Goal: Task Accomplishment & Management: Manage account settings

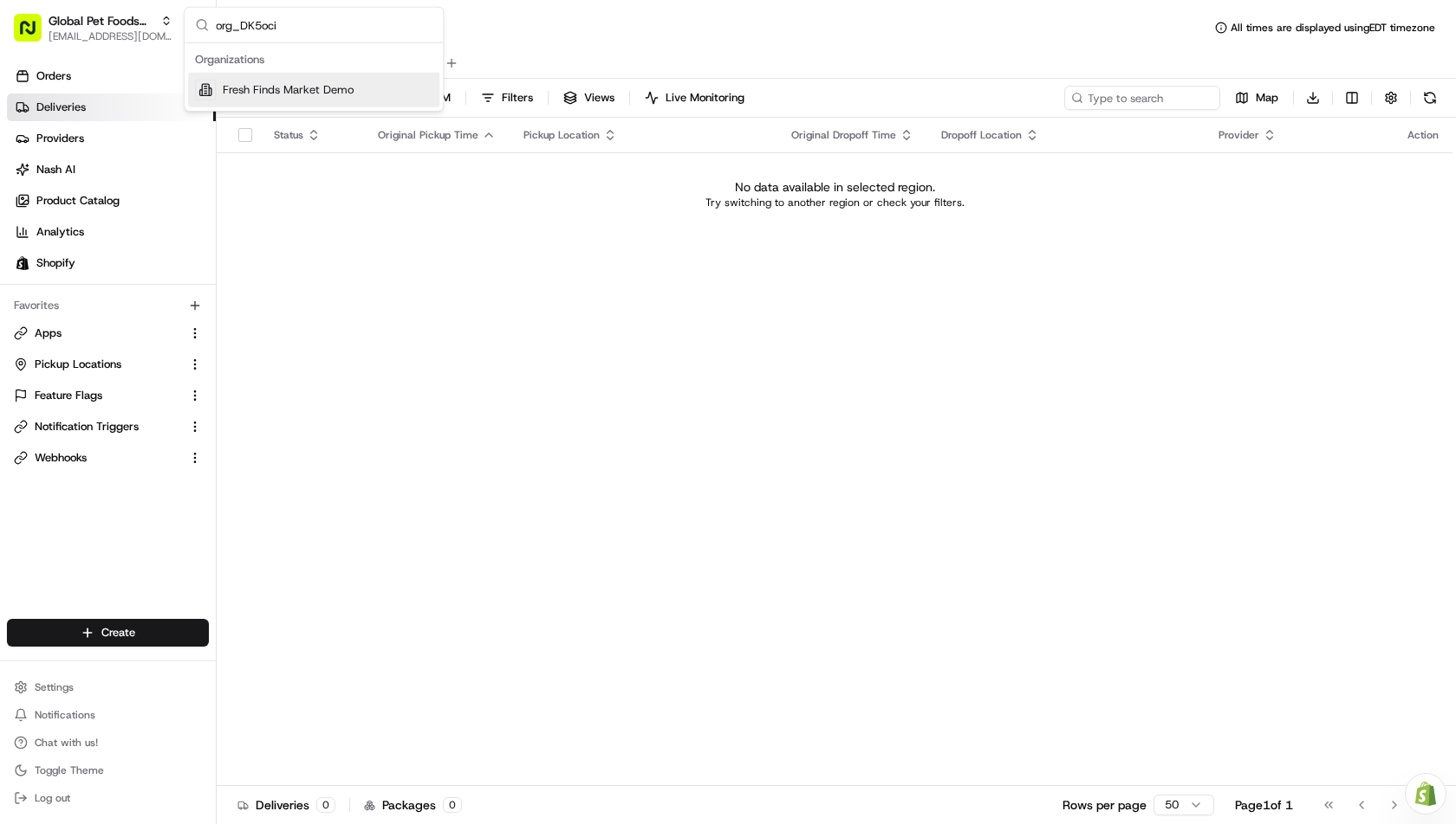
type input "org_DK5oci"
click at [294, 88] on span "Fresh Finds Market Demo" at bounding box center [288, 90] width 131 height 16
click at [302, 292] on div "Status Original Pickup Time Pickup Location Original Dropoff Time Dropoff Locat…" at bounding box center [834, 452] width 1235 height 669
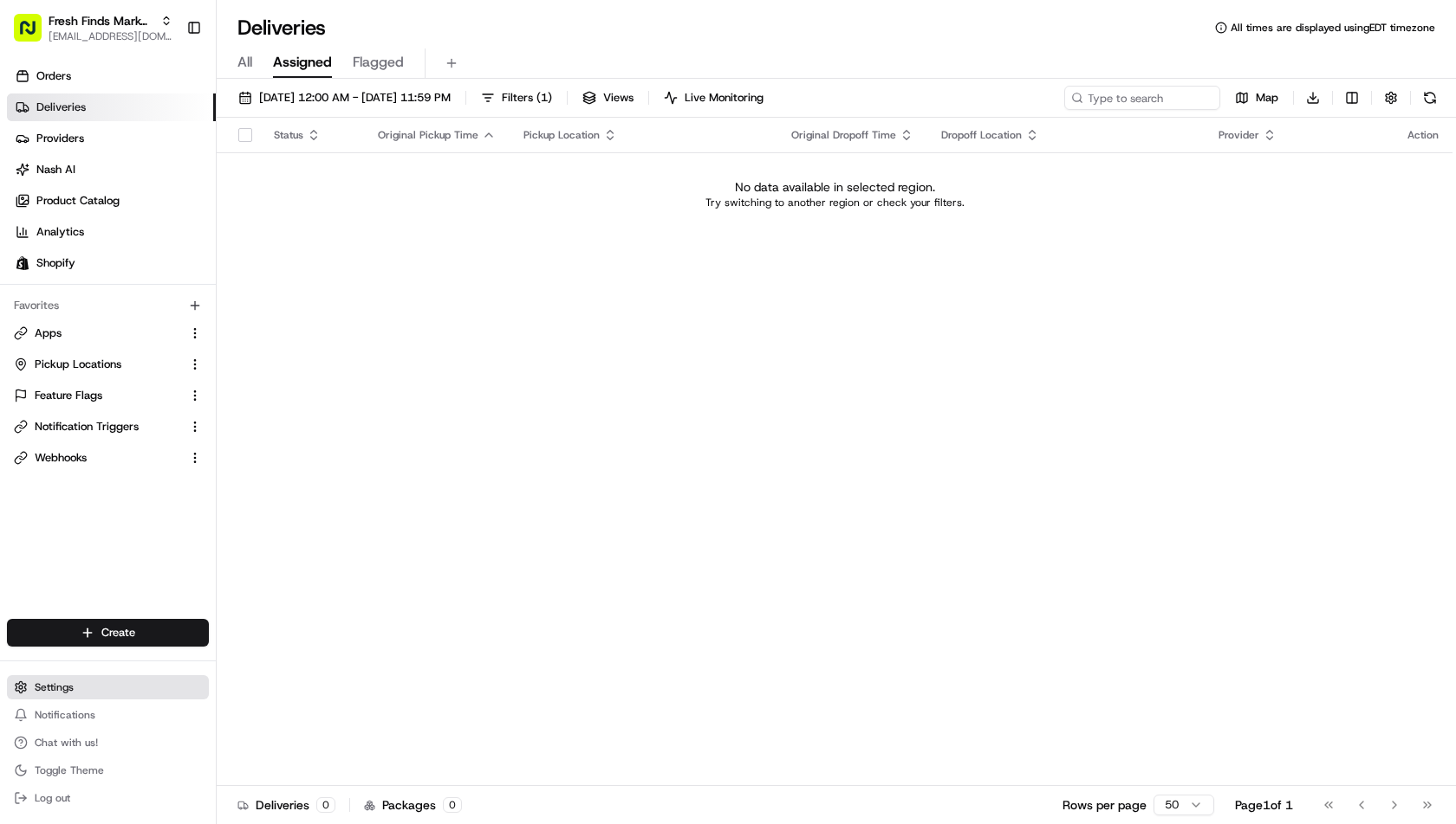
click at [95, 676] on button "Settings" at bounding box center [108, 687] width 202 height 24
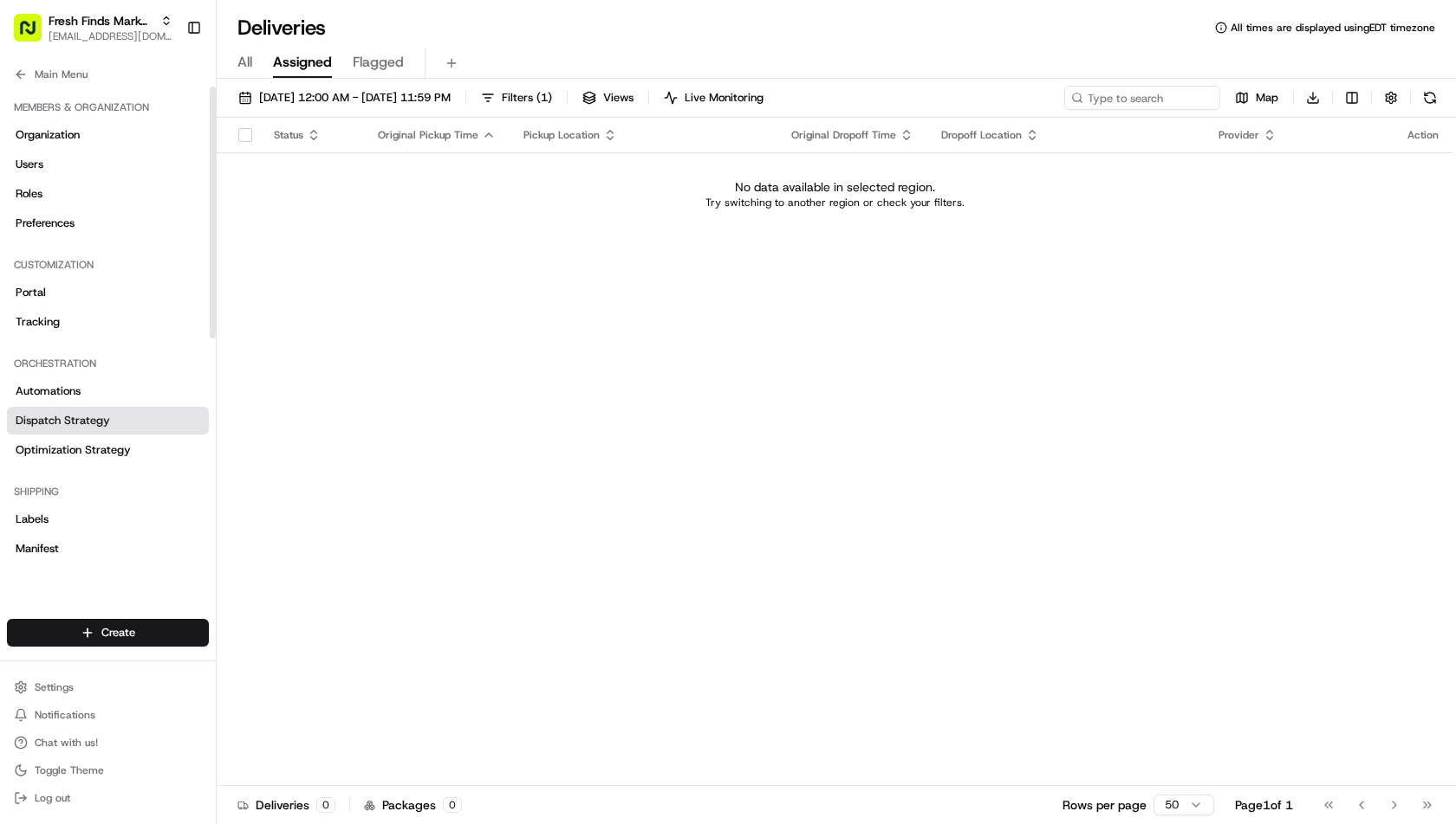
click at [76, 420] on span "Dispatch Strategy" at bounding box center [63, 421] width 95 height 16
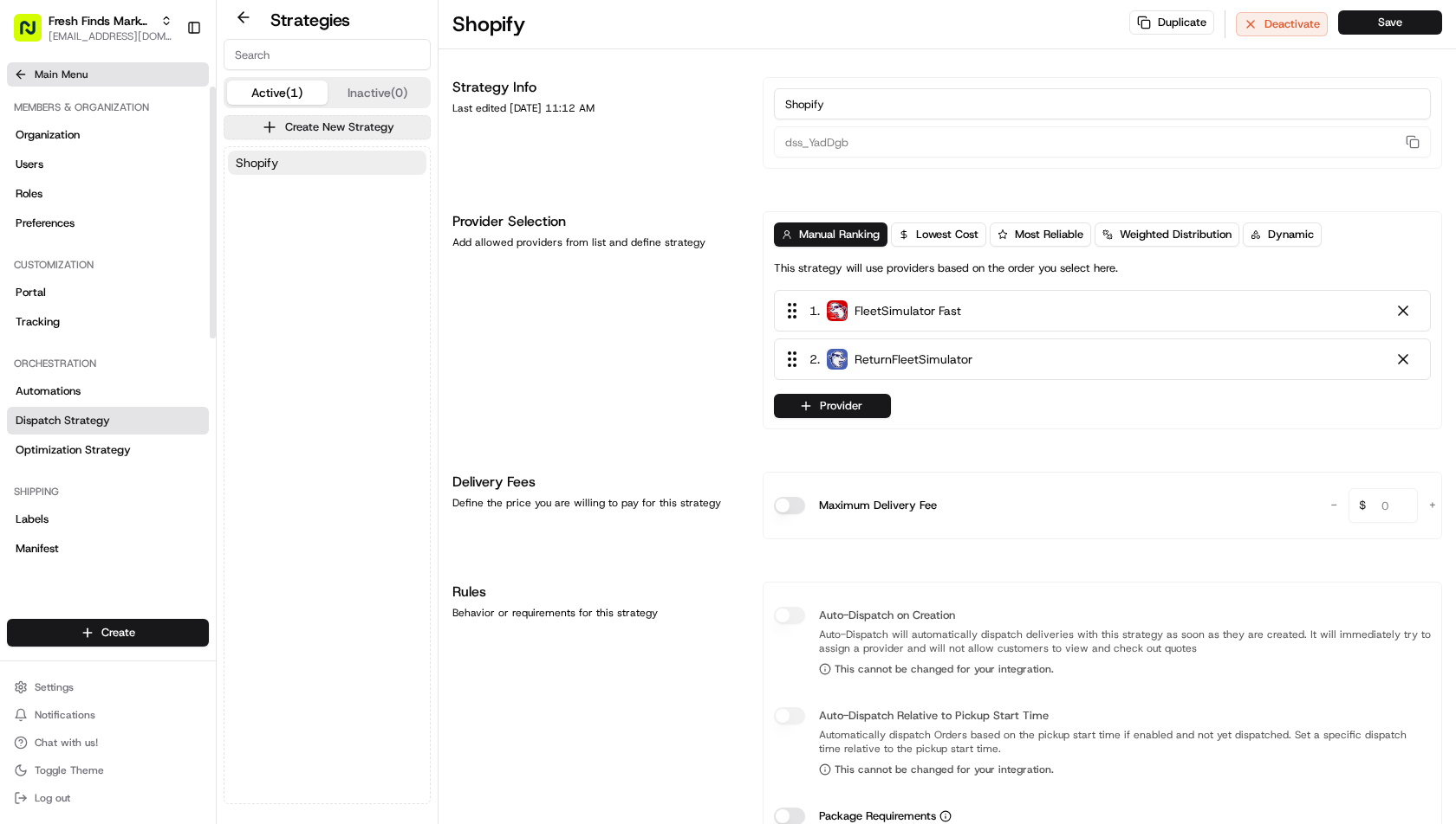
click at [19, 70] on icon at bounding box center [21, 74] width 14 height 14
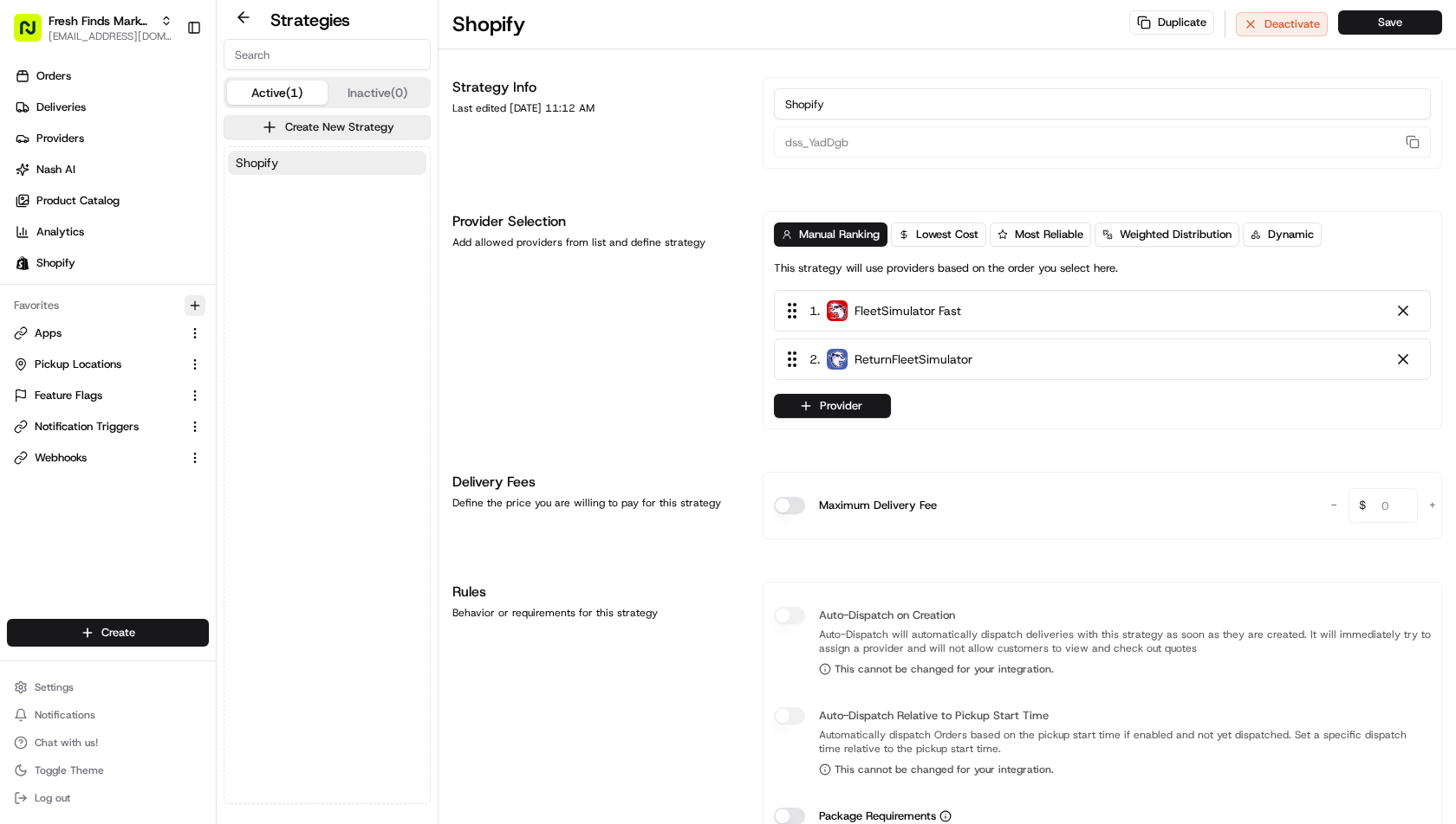
click at [193, 298] on icon "button" at bounding box center [195, 305] width 14 height 14
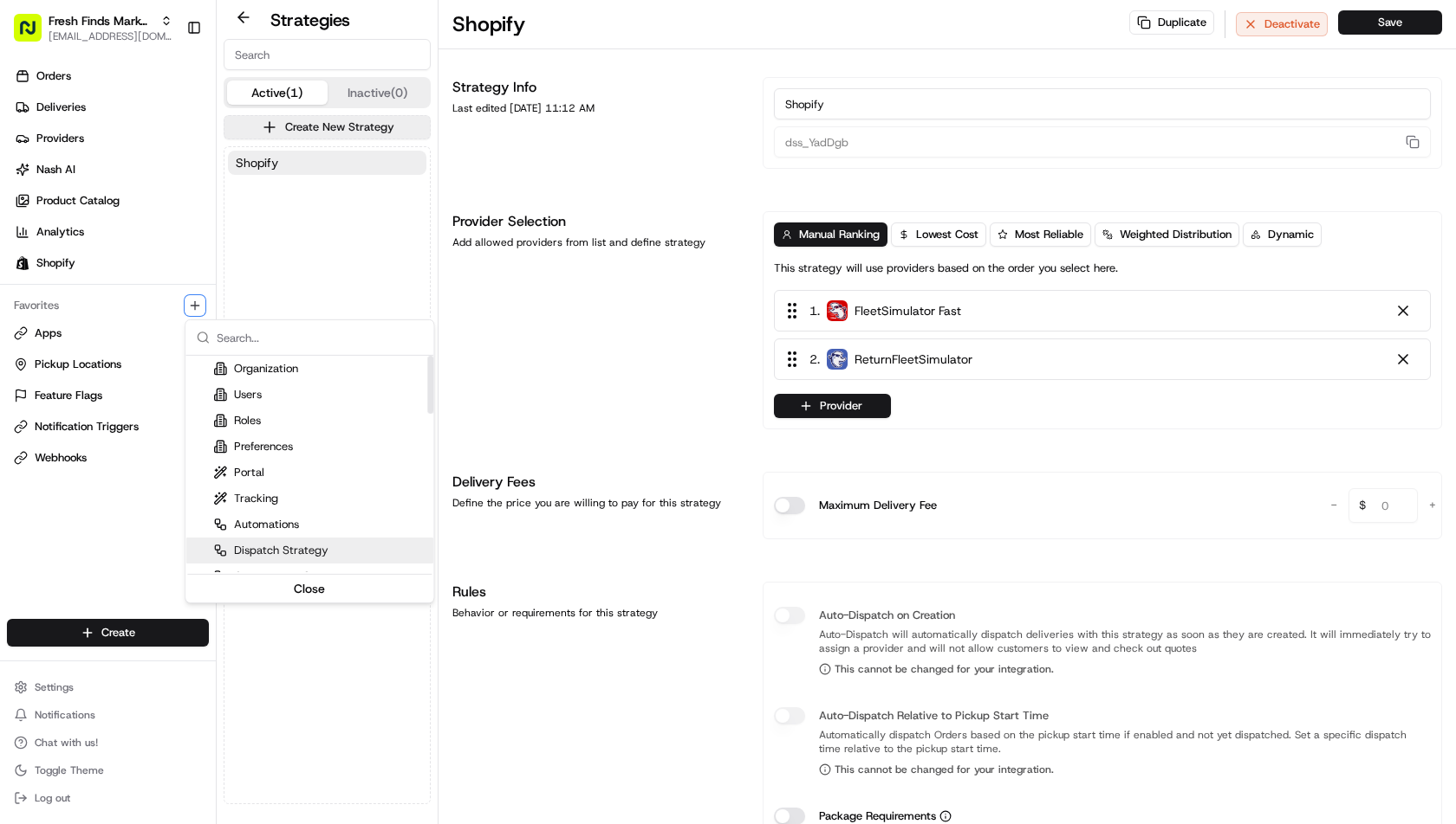
click at [305, 540] on div "Dispatch Strategy" at bounding box center [309, 551] width 248 height 26
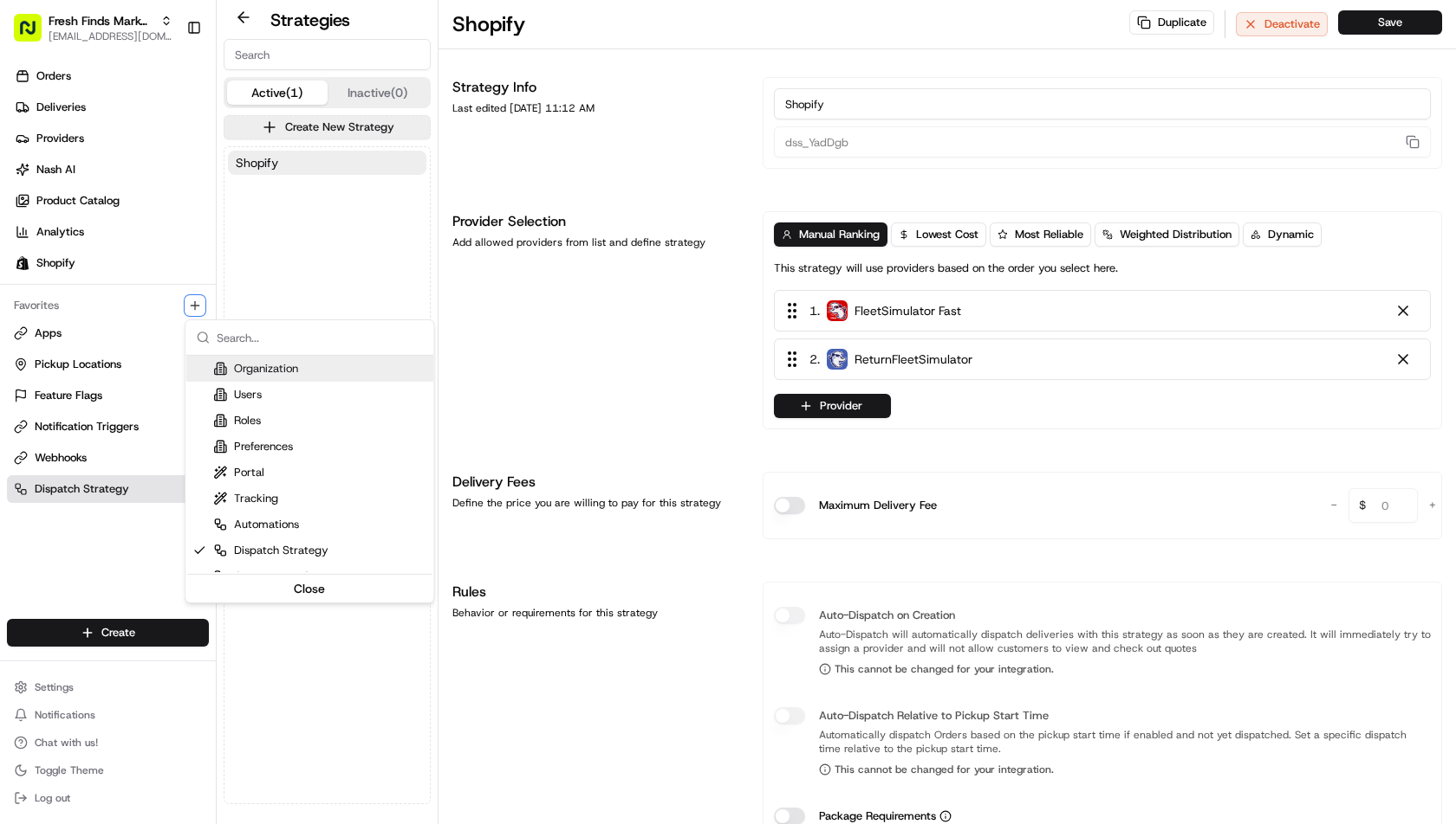
click at [313, 265] on html "Fresh Finds Market Demo ihssan@usenash.com Toggle Sidebar Orders Deliveries Pro…" at bounding box center [728, 412] width 1456 height 824
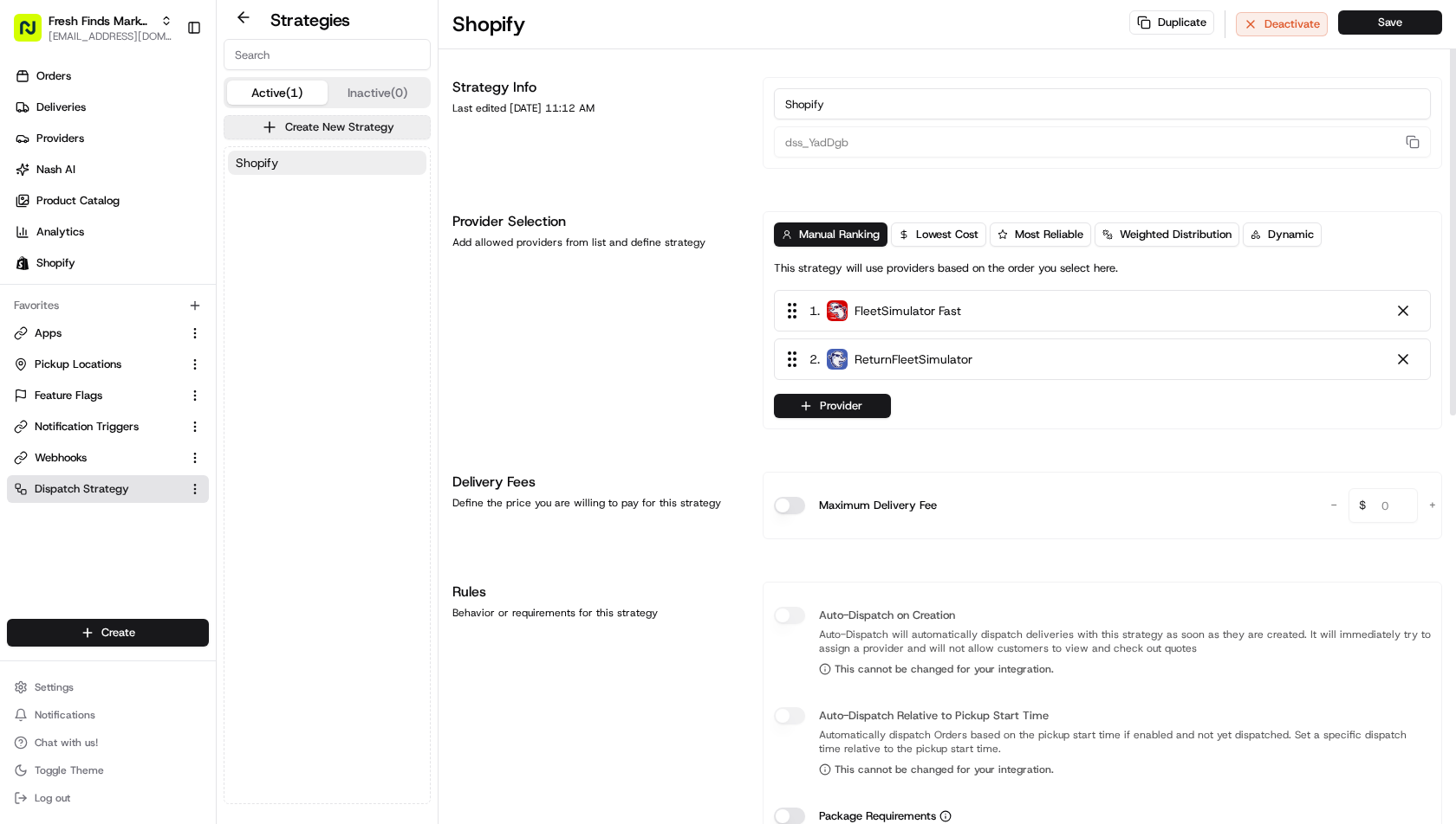
click at [705, 149] on div "Strategy Info Last edited Jul 16, 2025 11:12 AM" at bounding box center [596, 123] width 289 height 92
click at [128, 362] on link "Pickup Locations" at bounding box center [97, 364] width 167 height 16
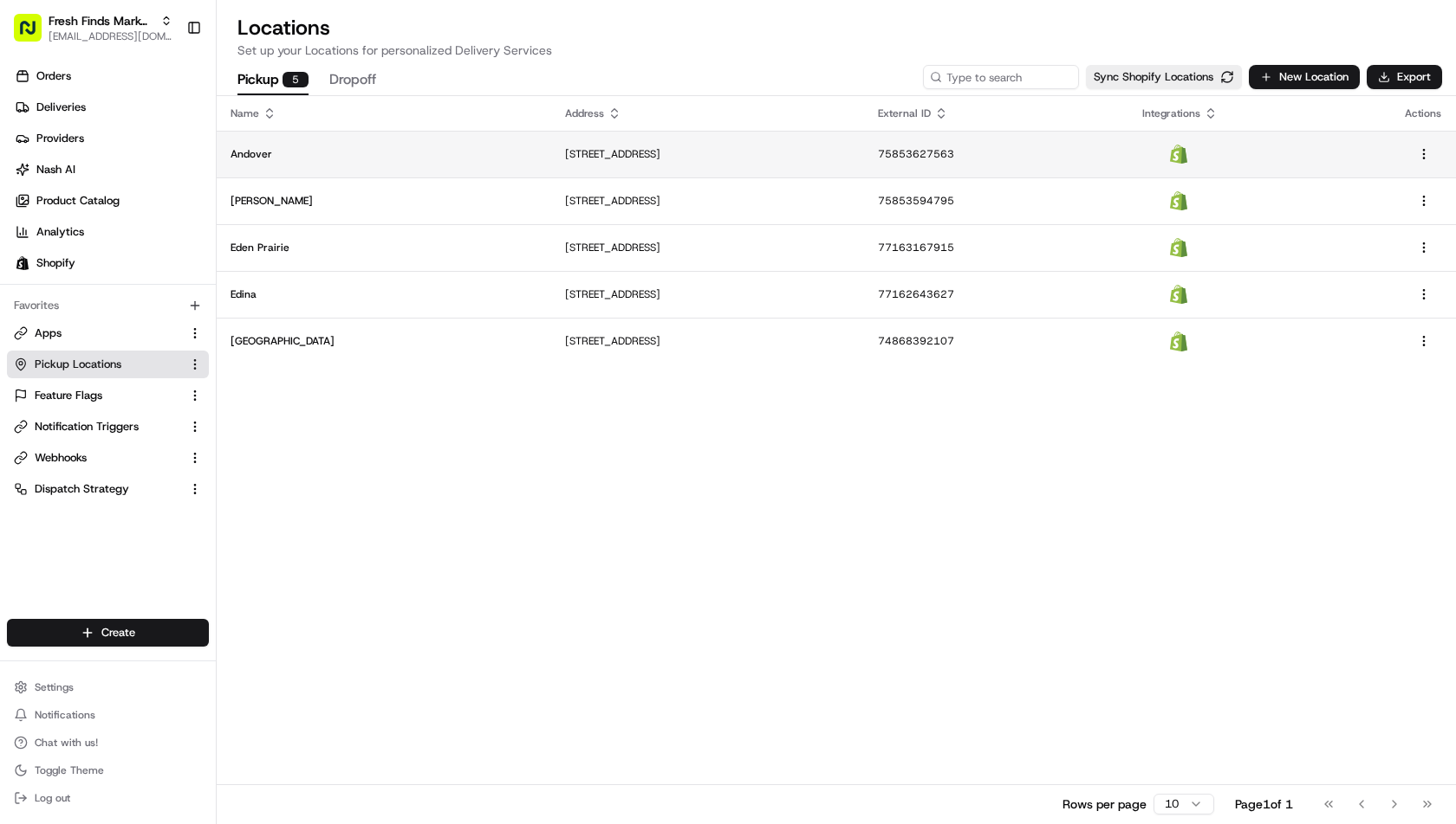
drag, startPoint x: 451, startPoint y: 157, endPoint x: 699, endPoint y: 159, distance: 248.0
click at [699, 159] on td "2000 Bunker Lake Blvd NW, Andover, MN 55304, USA" at bounding box center [707, 154] width 313 height 47
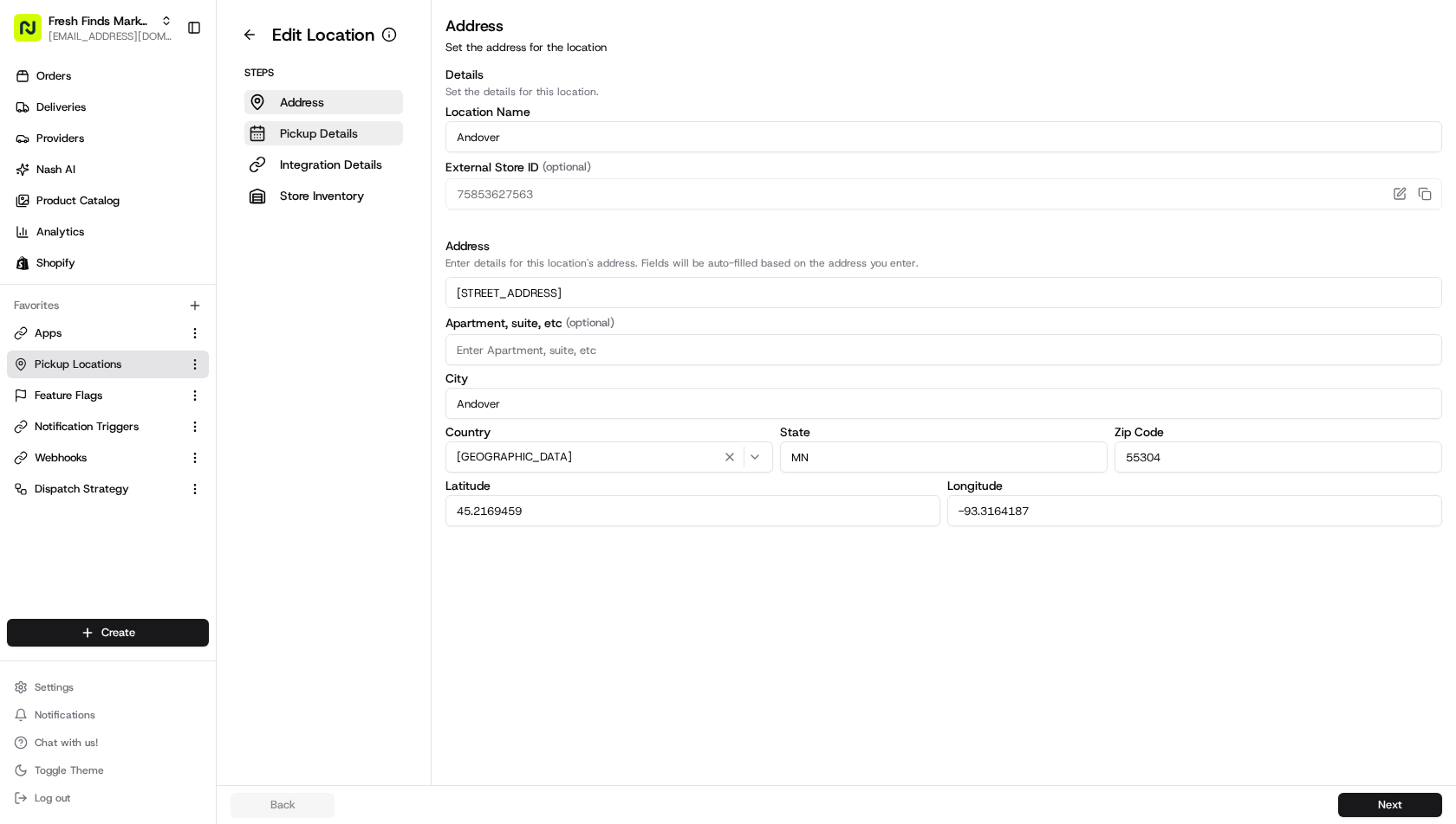
click at [306, 124] on p "Pickup Details" at bounding box center [318, 133] width 78 height 18
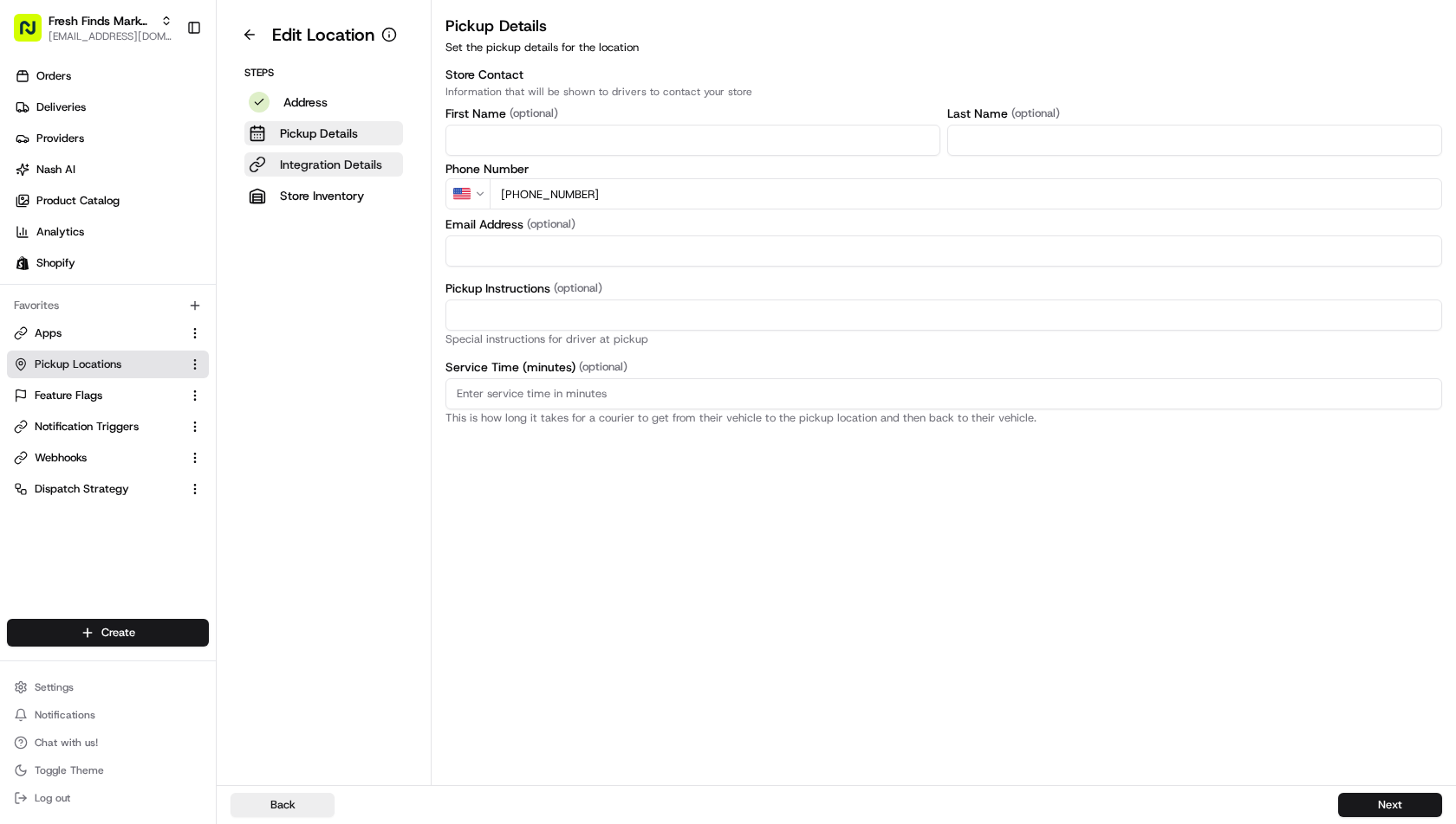
click at [322, 164] on p "Integration Details" at bounding box center [330, 165] width 102 height 18
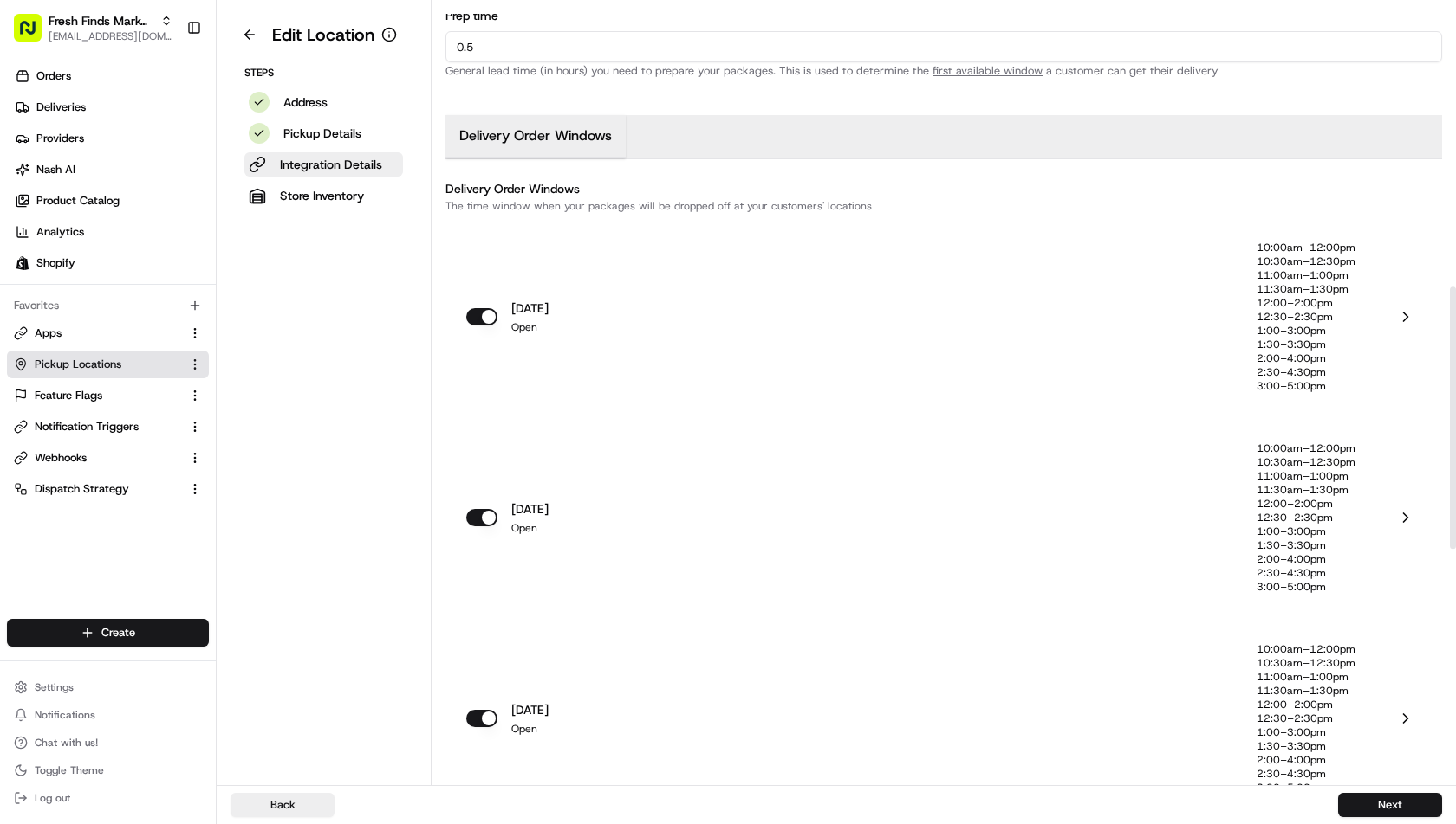
scroll to position [249, 0]
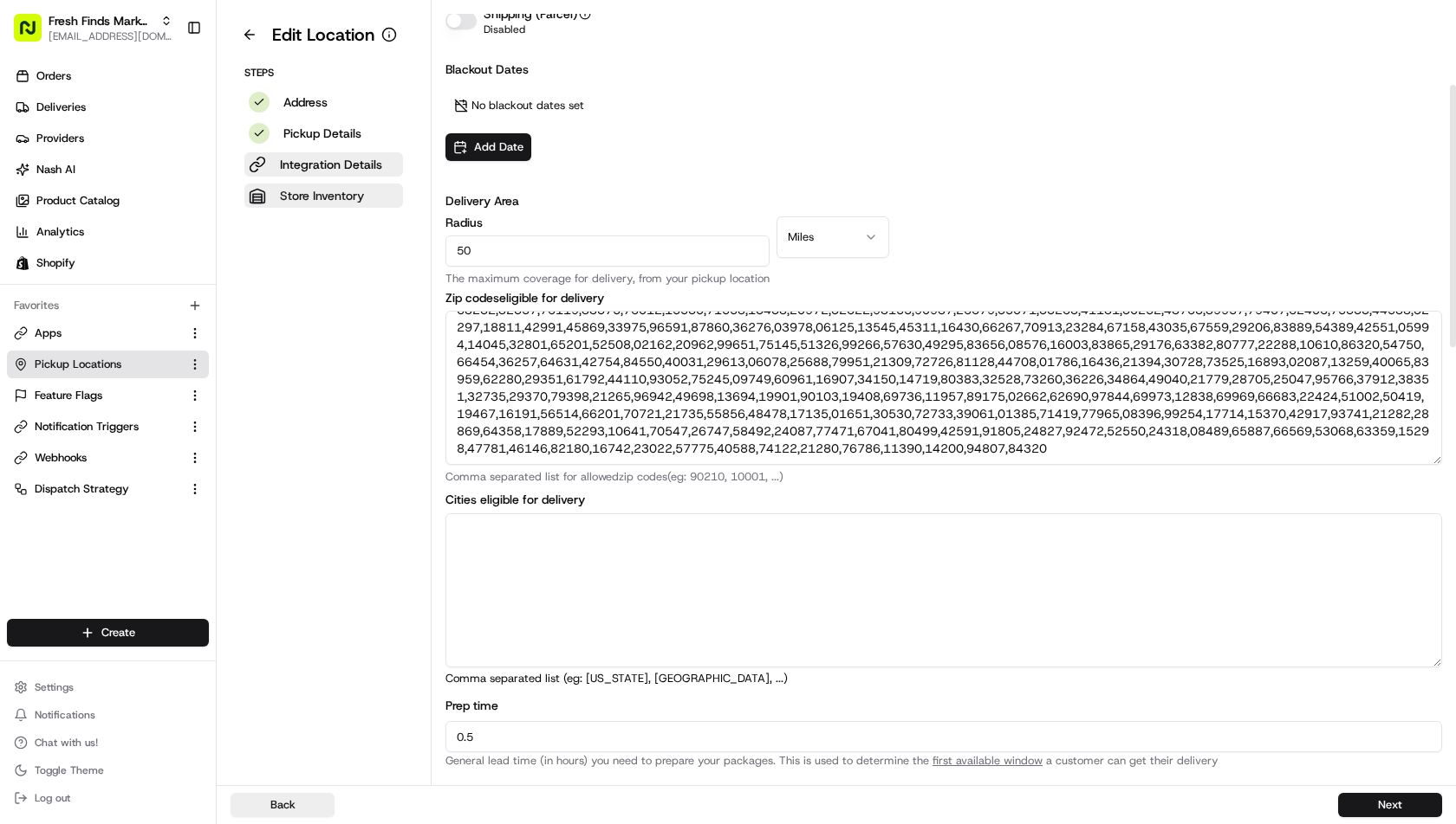
click at [329, 195] on p "Store Inventory" at bounding box center [322, 195] width 84 height 18
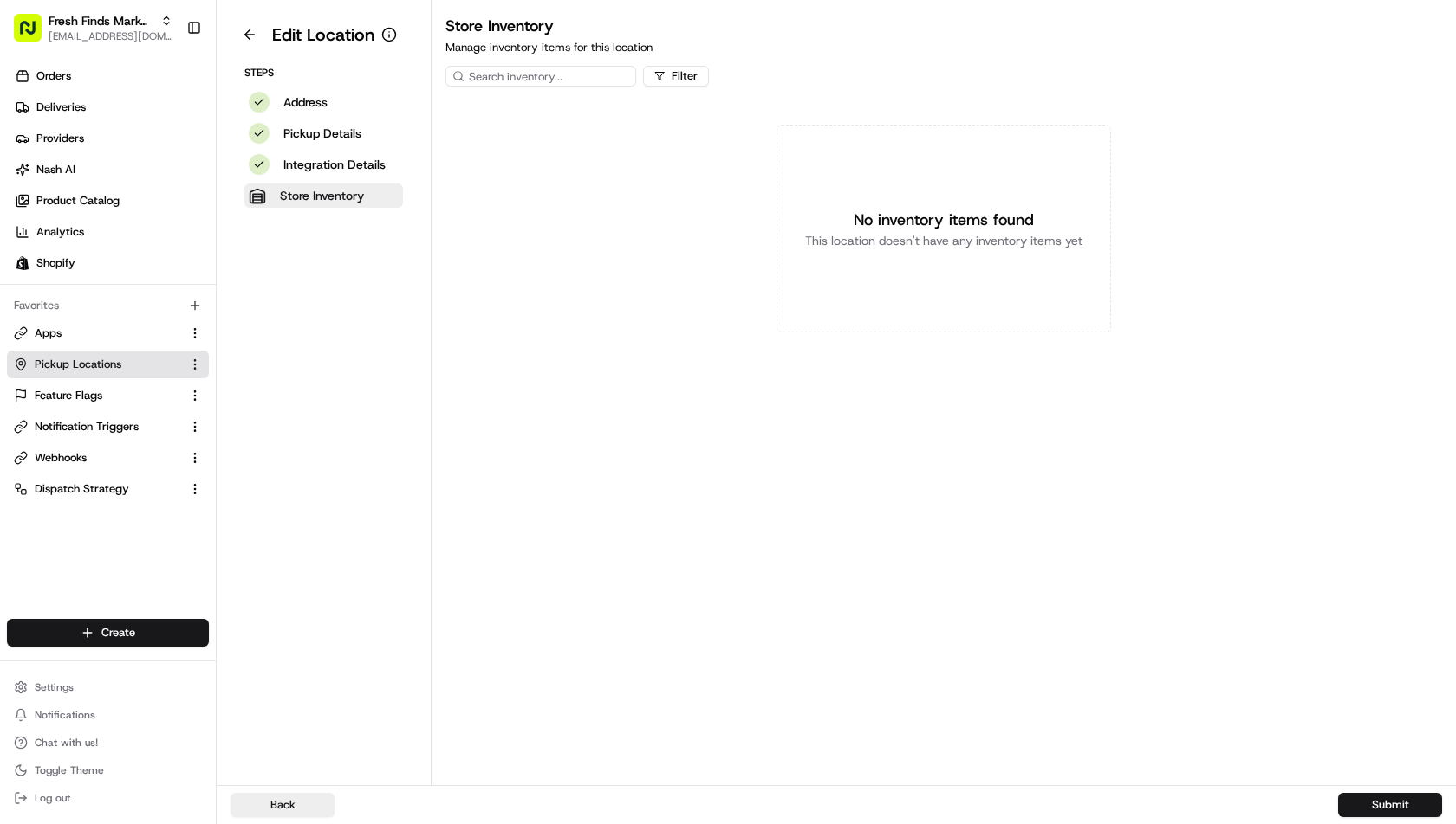
scroll to position [0, 0]
click at [602, 206] on div "No inventory items found This location doesn't have any inventory items yet" at bounding box center [943, 228] width 1024 height 277
click at [128, 624] on html "Fresh Finds Market Demo ihssan@usenash.com Toggle Sidebar Orders Deliveries Pro…" at bounding box center [728, 412] width 1456 height 824
click at [298, 724] on link "CSV Upload" at bounding box center [313, 728] width 193 height 31
click at [88, 97] on link "Deliveries" at bounding box center [110, 108] width 209 height 28
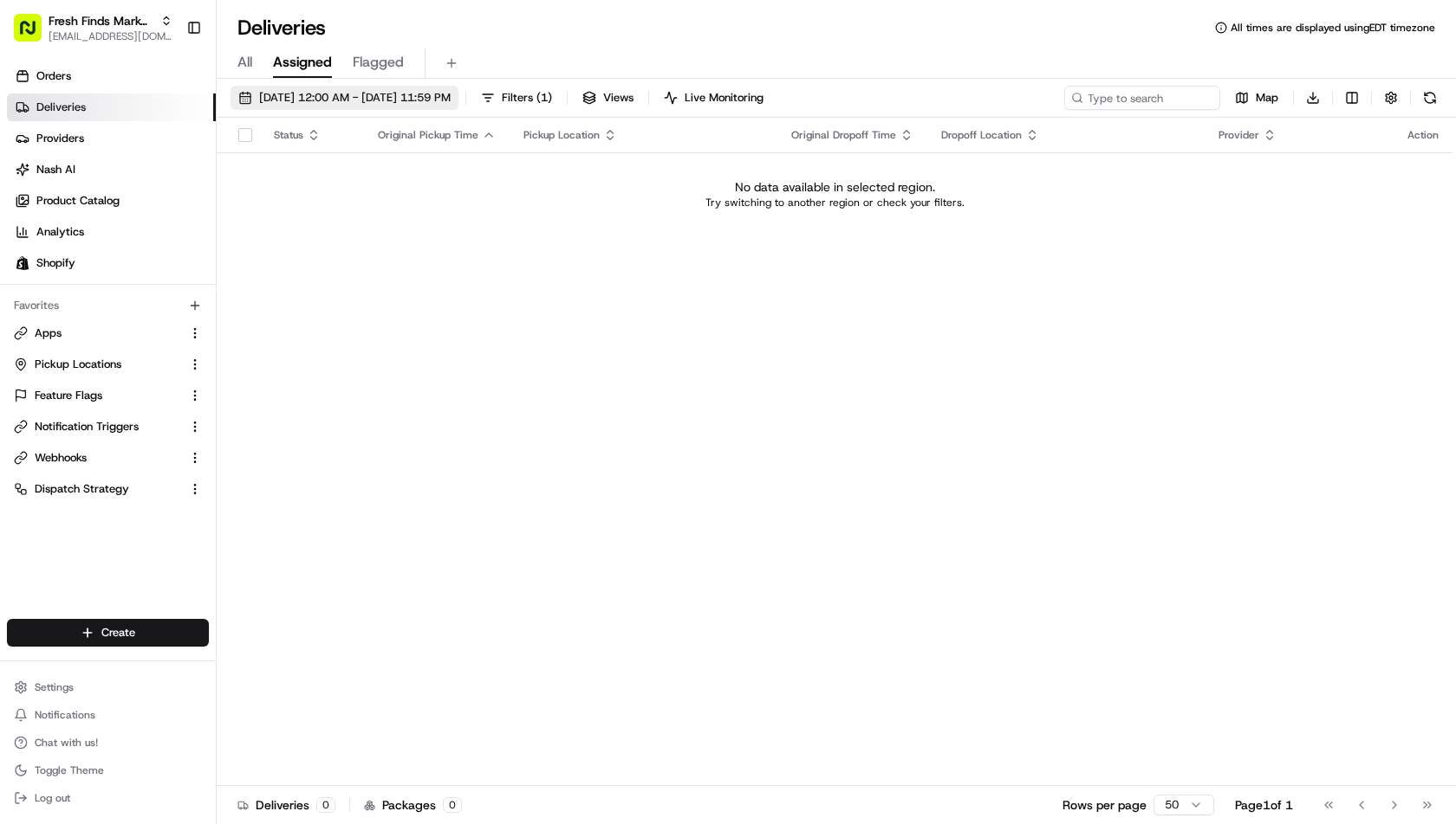
click at [337, 86] on button "08/19/2025 12:00 AM - 08/19/2025 11:59 PM" at bounding box center [344, 98] width 228 height 24
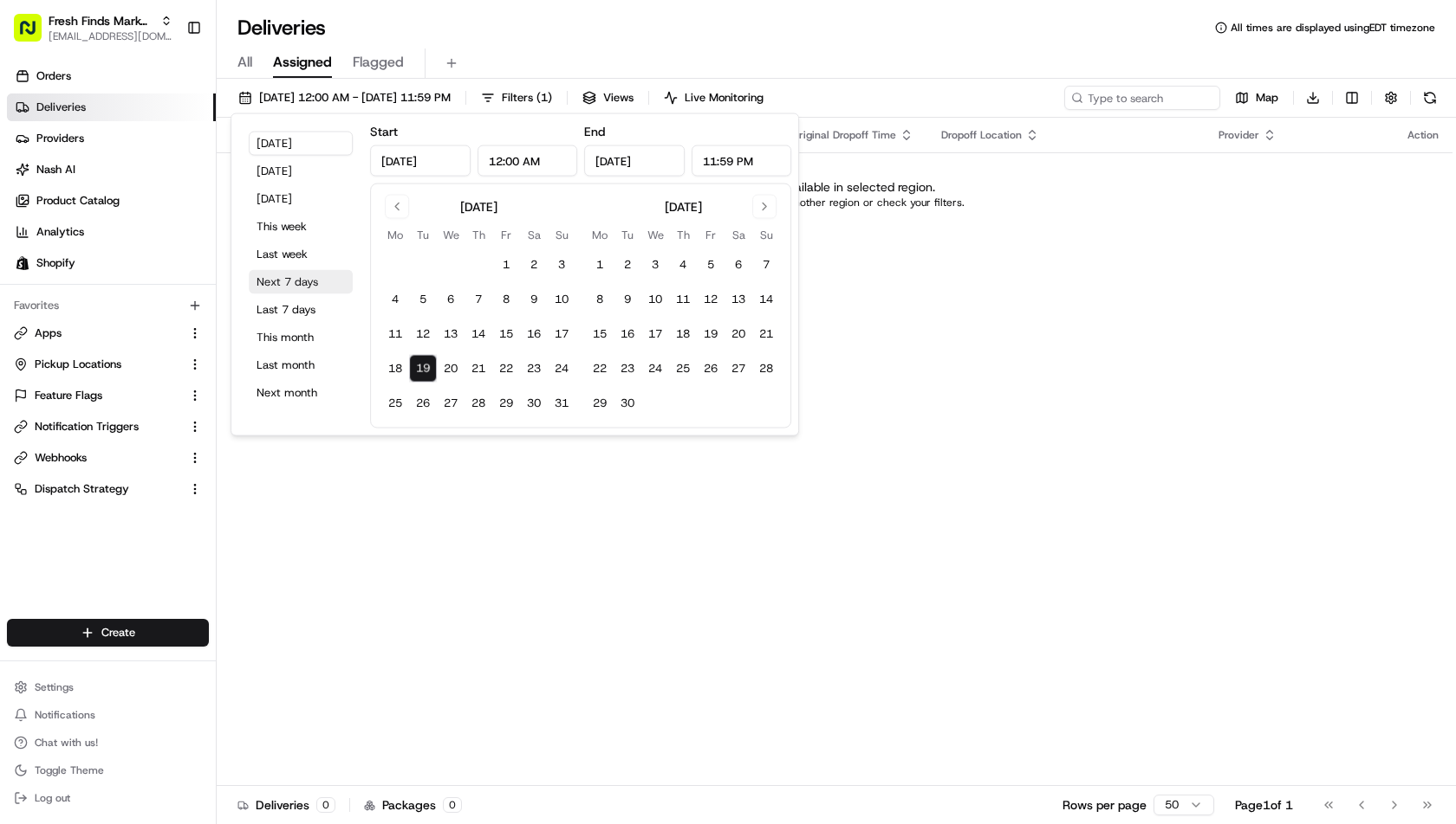
click at [293, 283] on button "Next 7 days" at bounding box center [300, 282] width 104 height 24
type input "Aug 26, 2025"
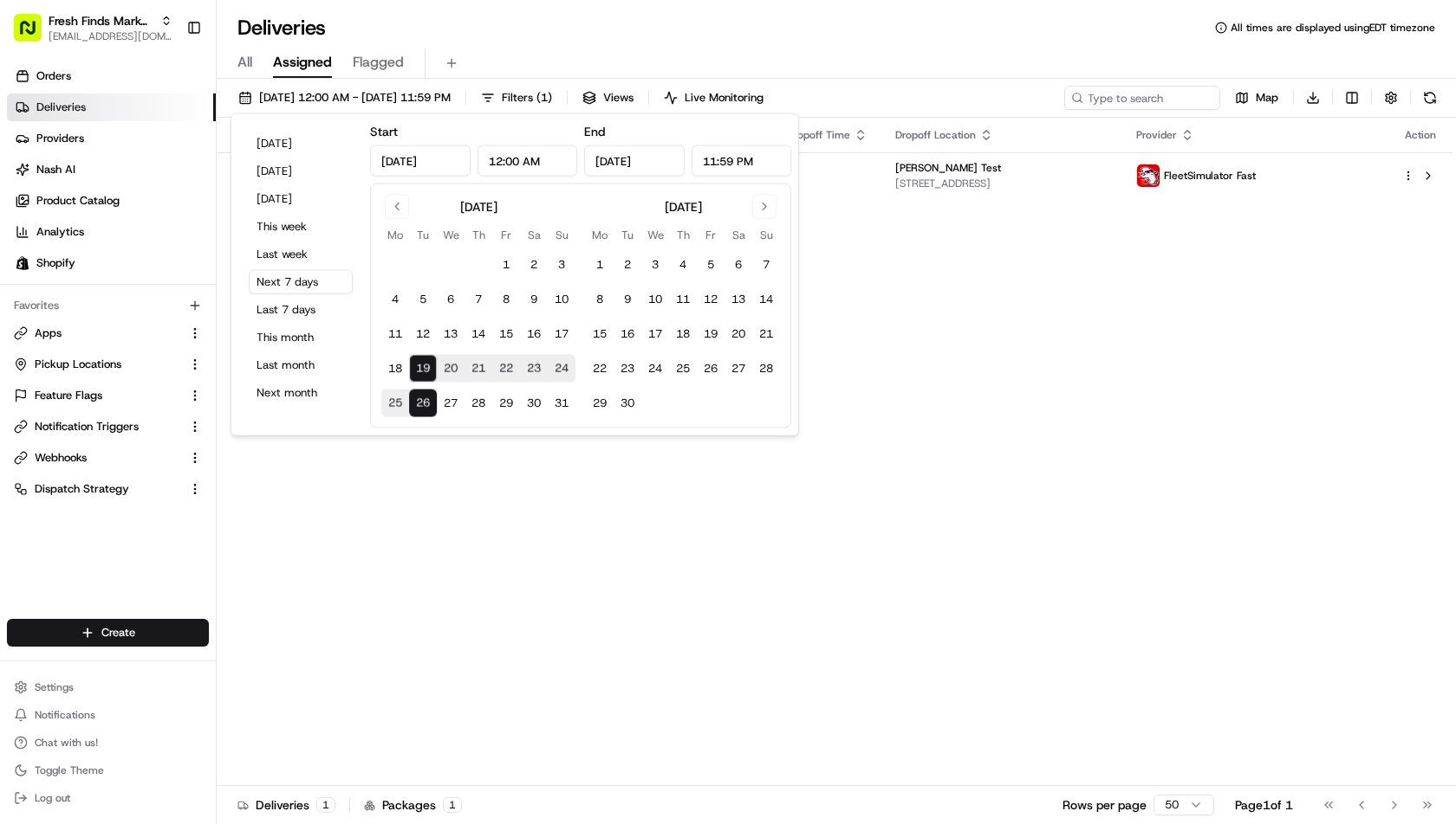
click at [873, 51] on div "All Assigned Flagged" at bounding box center [836, 64] width 1239 height 30
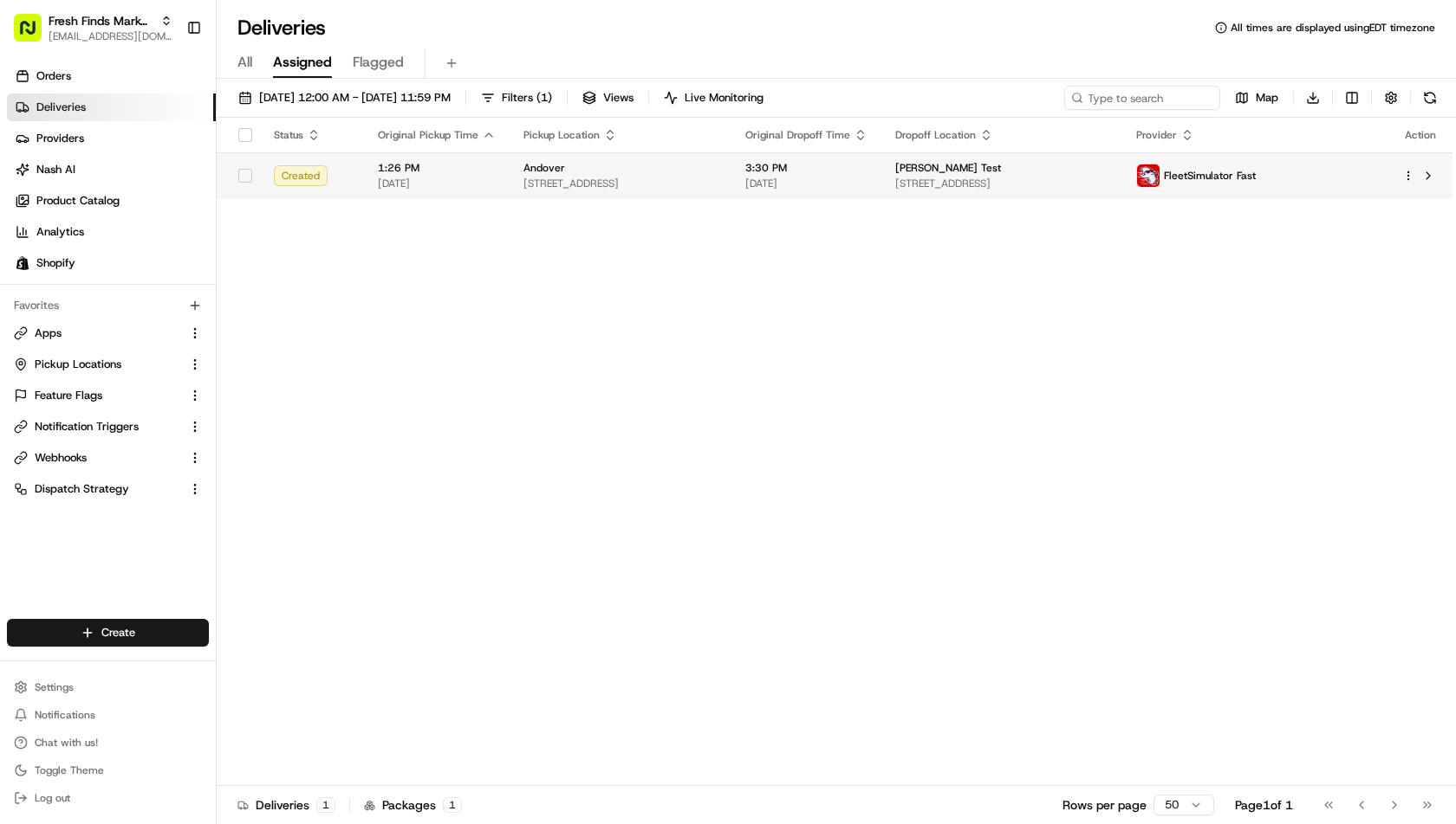
click at [867, 169] on span "3:30 PM" at bounding box center [806, 167] width 123 height 14
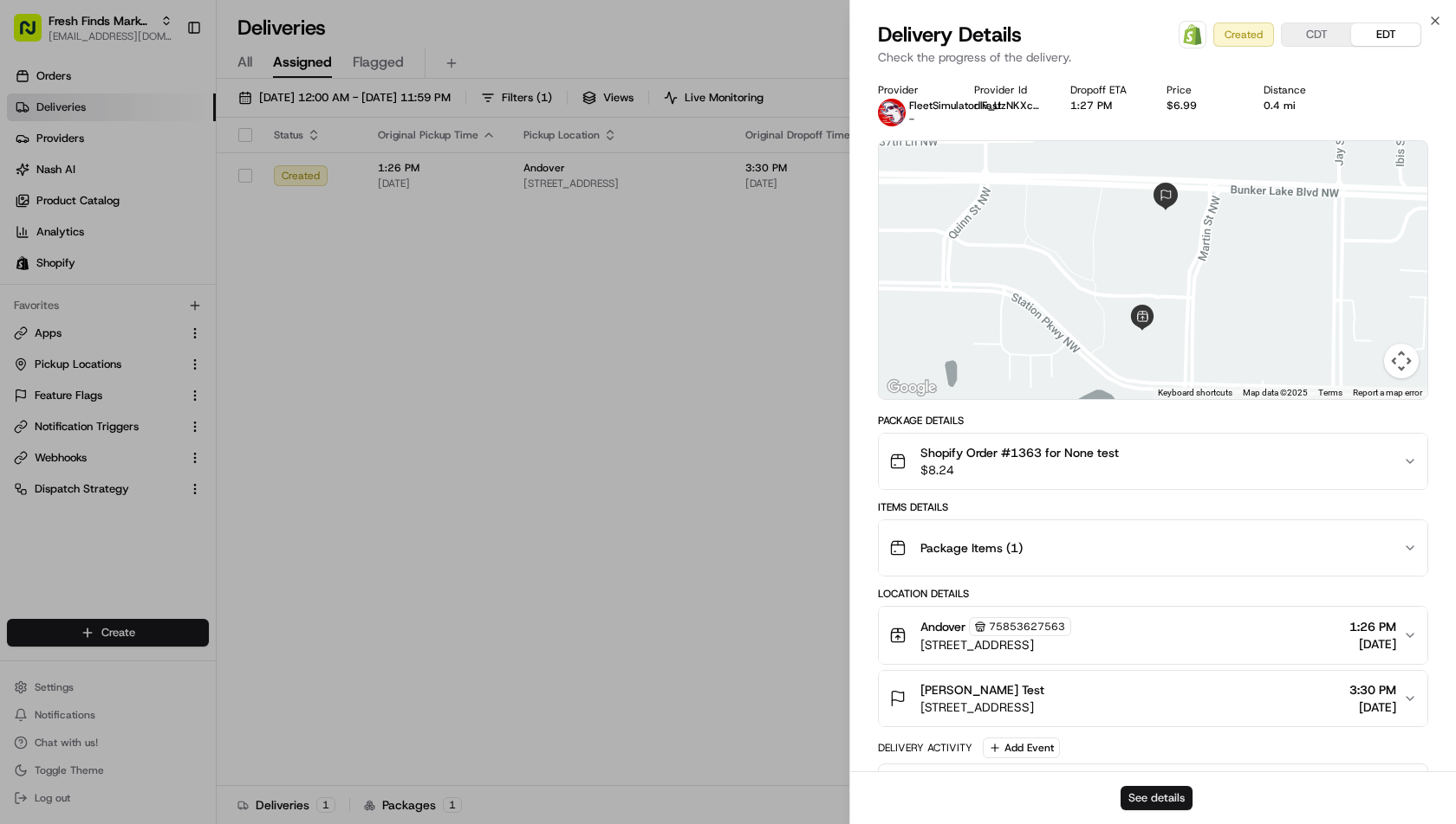
click at [1164, 801] on button "See details" at bounding box center [1156, 799] width 72 height 24
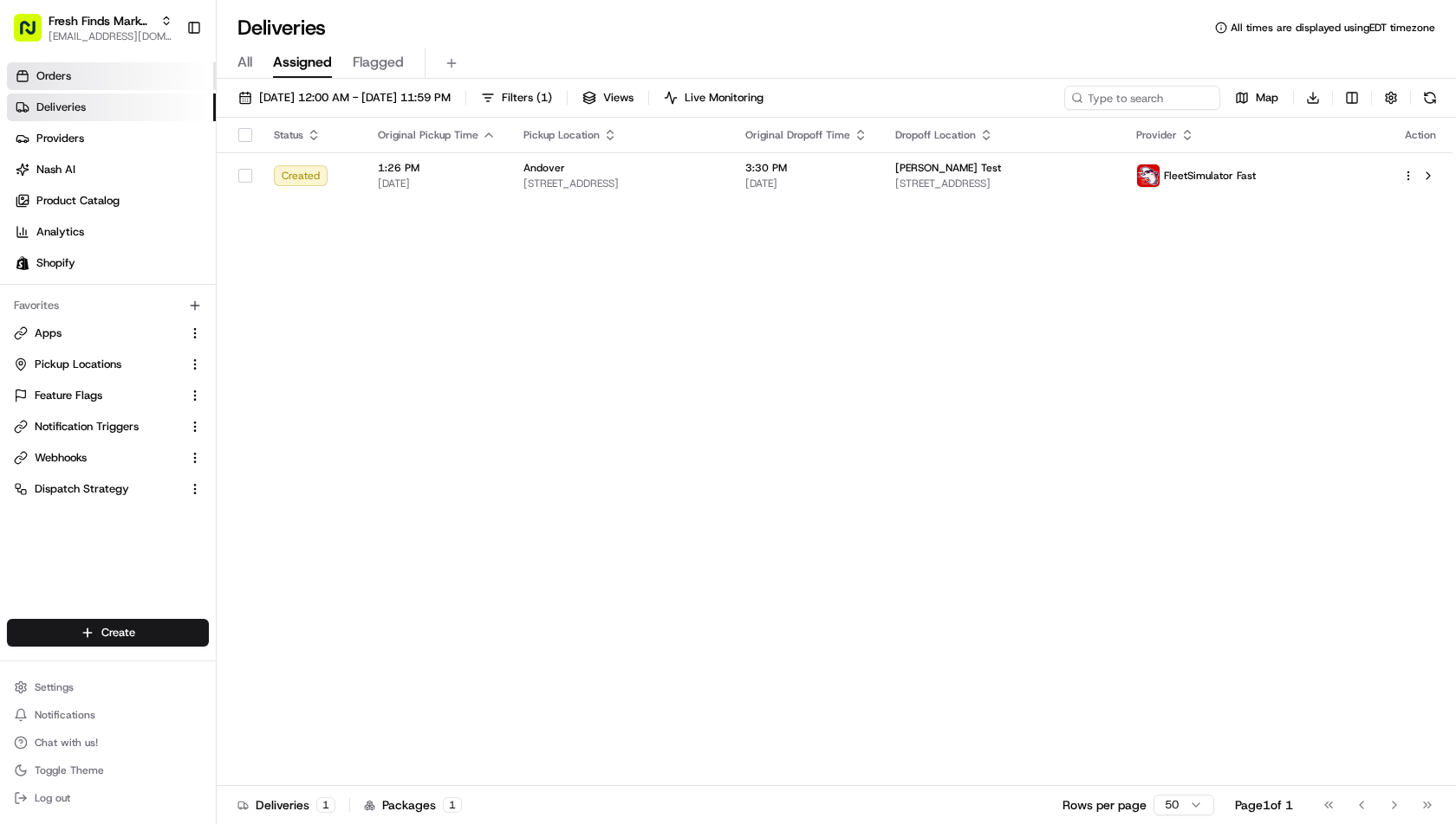
click at [65, 87] on link "Orders" at bounding box center [110, 77] width 209 height 28
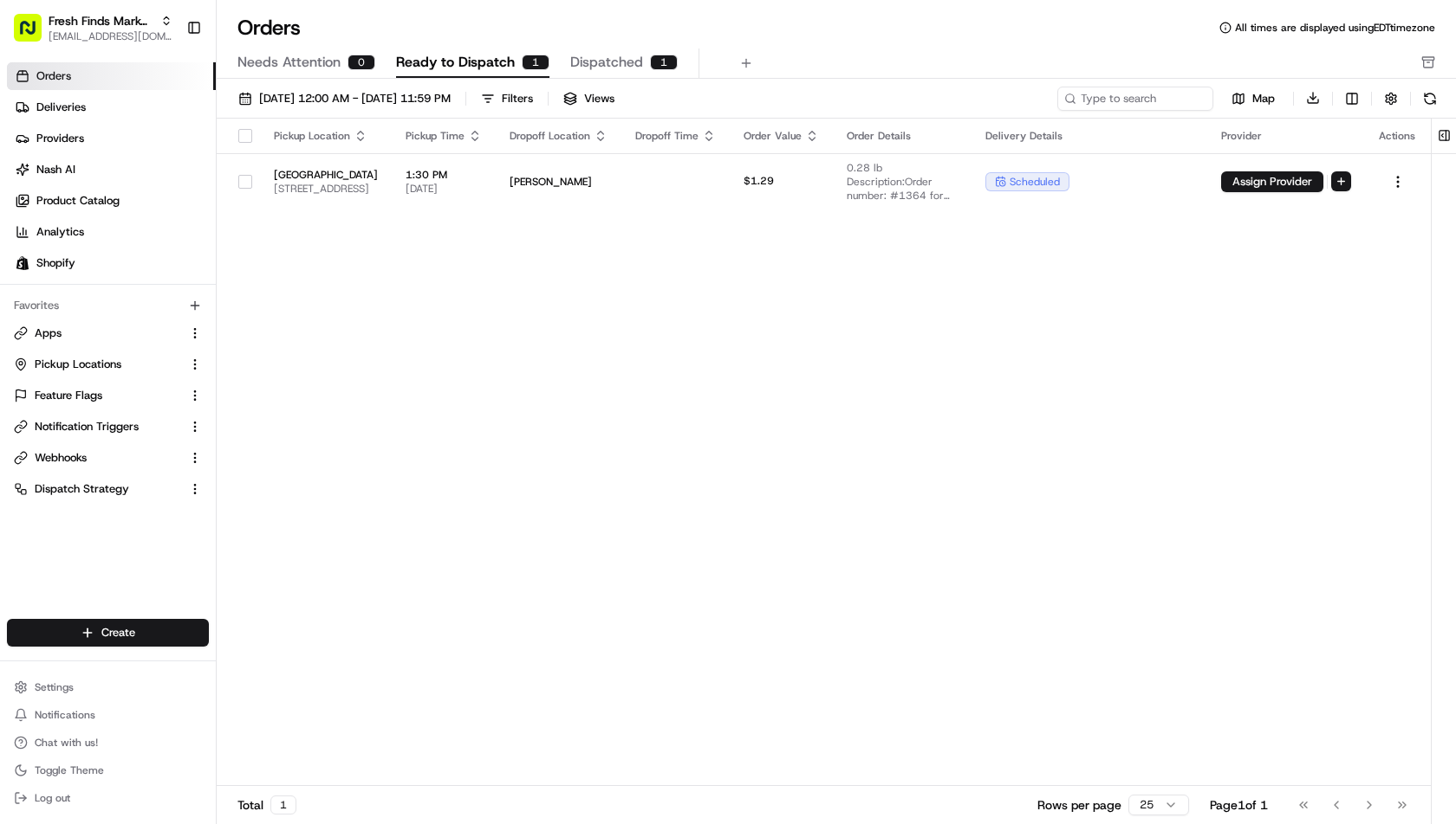
click at [603, 334] on div "Pickup Location Pickup Time Dropoff Location Dropoff Time Order Value Order Det…" at bounding box center [823, 453] width 1214 height 669
click at [1390, 99] on button "button" at bounding box center [1390, 99] width 24 height 24
click at [1187, 412] on div "Pickup Location Pickup Time Dropoff Location Dropoff Time Order Value Order Det…" at bounding box center [823, 453] width 1214 height 669
click at [1393, 97] on button "button" at bounding box center [1390, 99] width 24 height 24
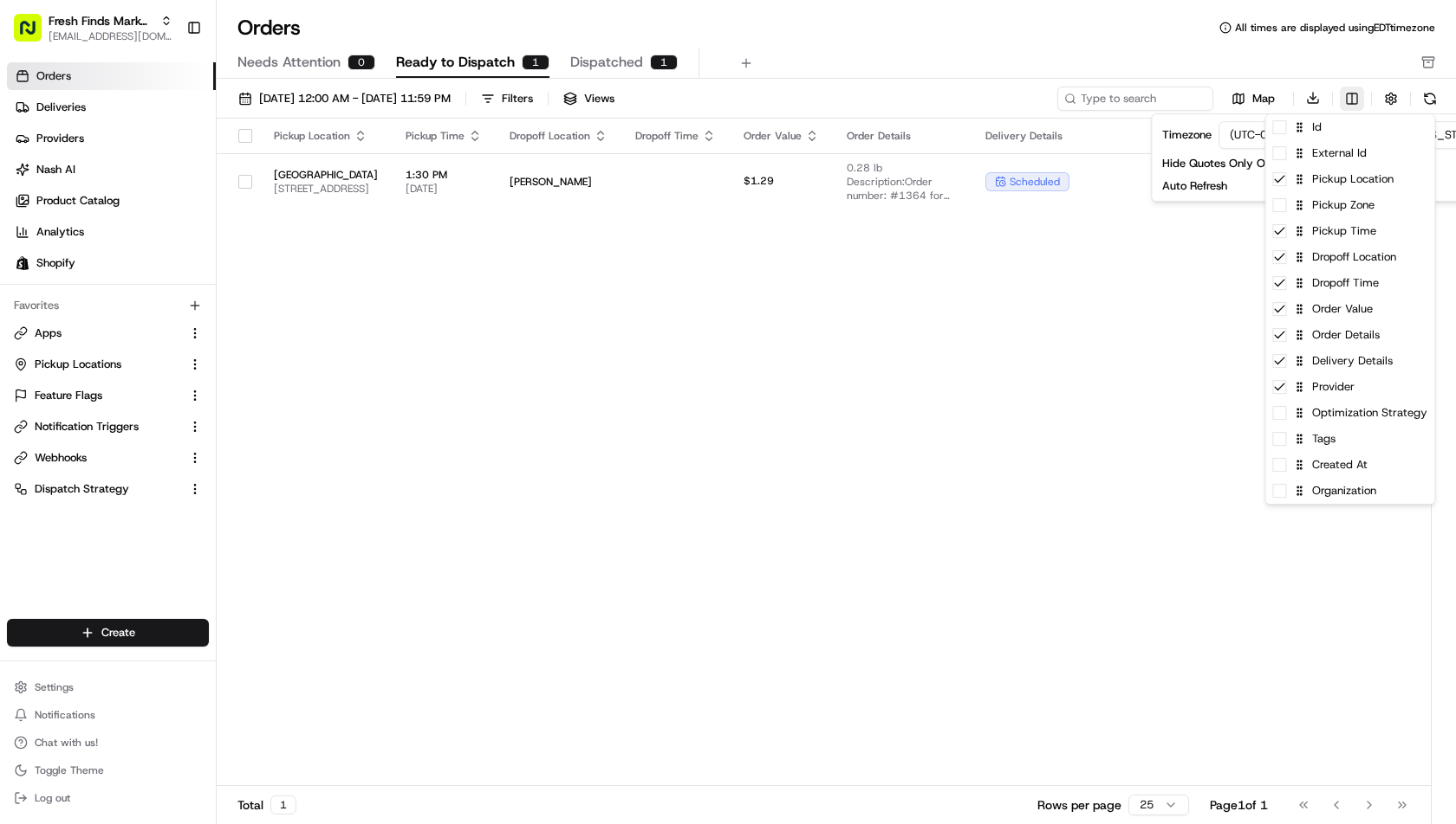
click at [1347, 94] on html "Fresh Finds Market Demo ihssan@usenash.com Toggle Sidebar Orders Deliveries Pro…" at bounding box center [728, 412] width 1456 height 824
click at [1281, 441] on span at bounding box center [1278, 439] width 14 height 14
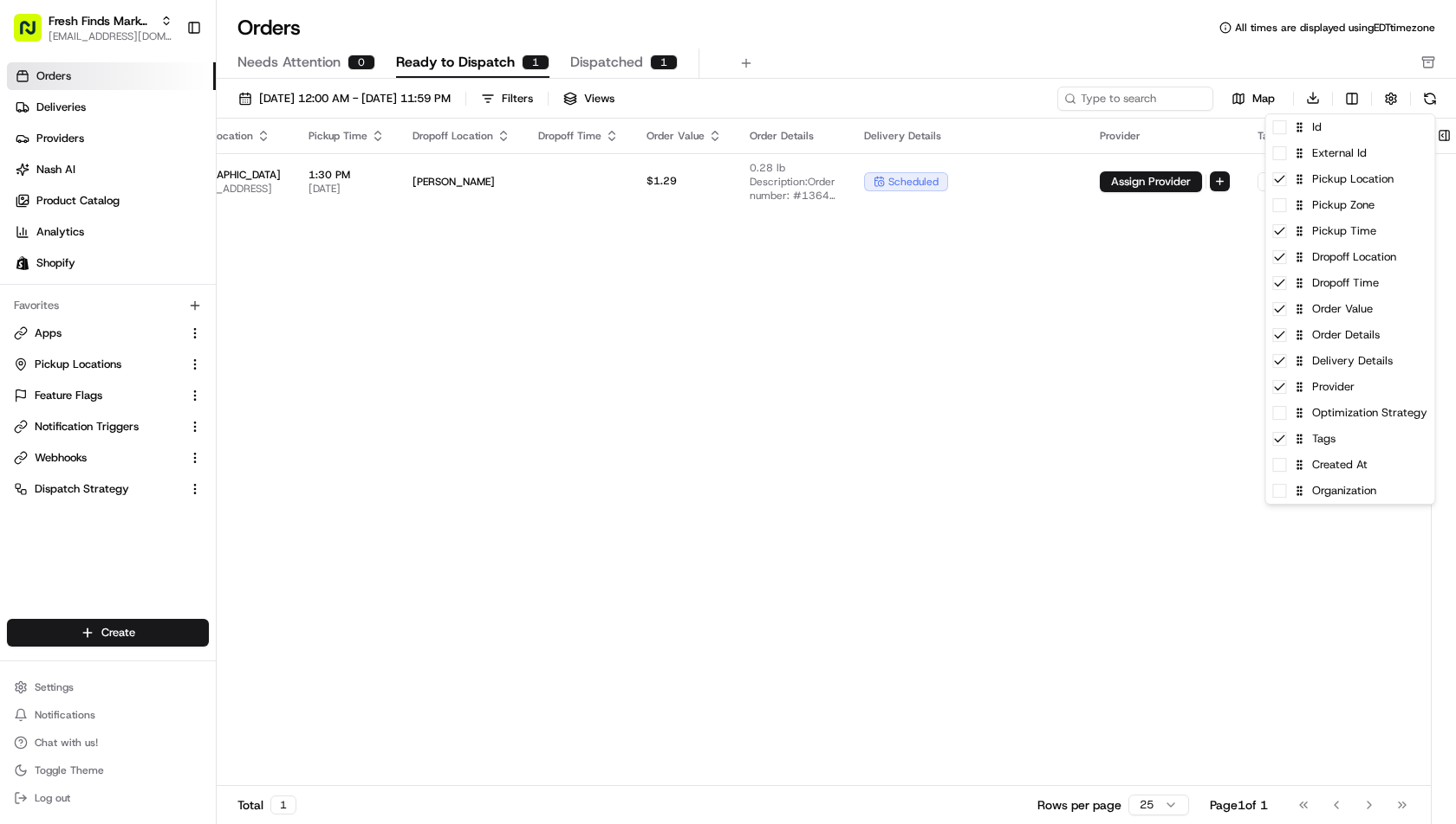
click at [1161, 396] on html "Fresh Finds Market Demo ihssan@usenash.com Toggle Sidebar Orders Deliveries Pro…" at bounding box center [728, 412] width 1456 height 824
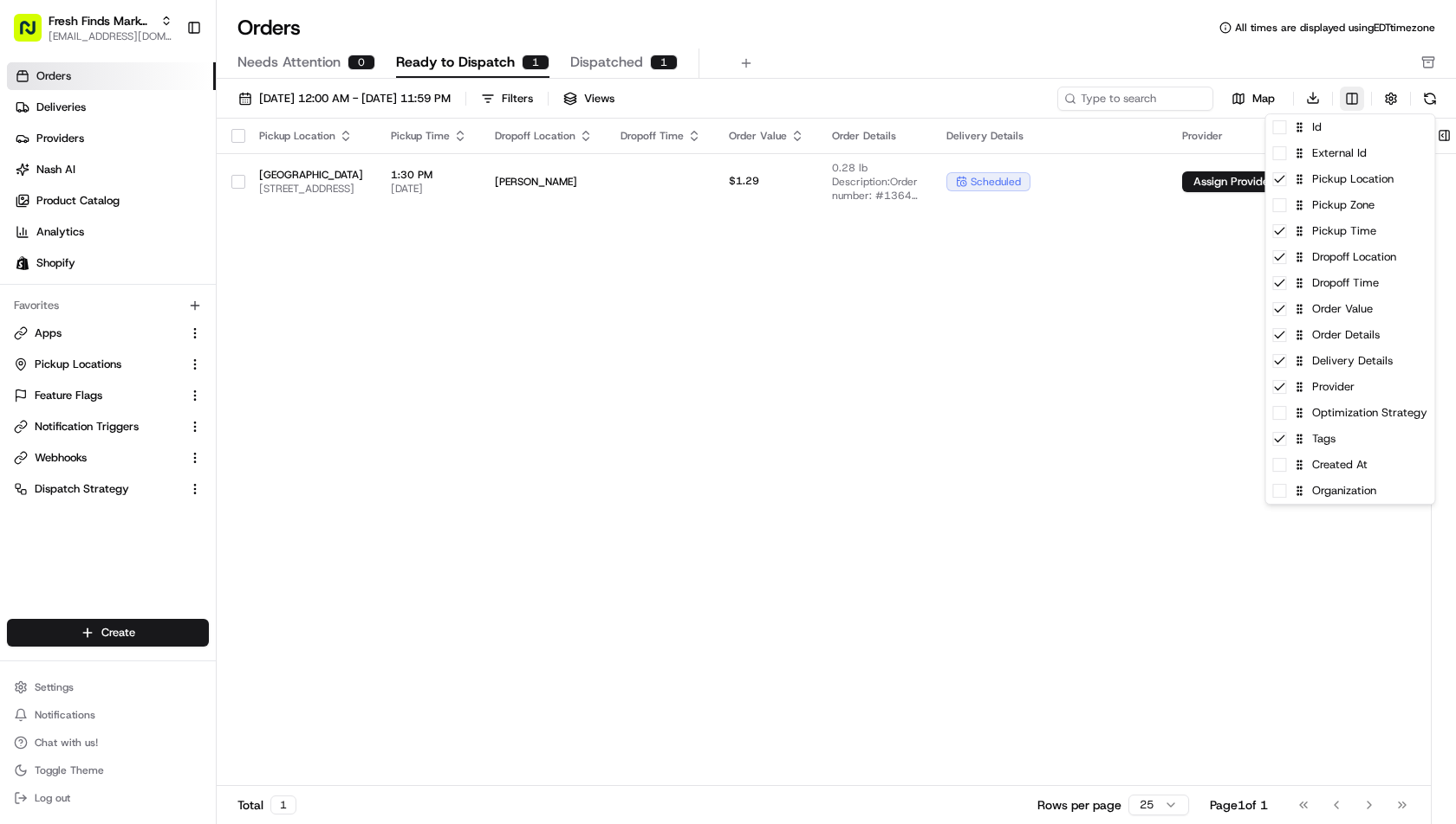
click at [1344, 96] on html "Fresh Finds Market Demo ihssan@usenash.com Toggle Sidebar Orders Deliveries Pro…" at bounding box center [728, 412] width 1456 height 824
click at [1193, 289] on html "Fresh Finds Market Demo ihssan@usenash.com Toggle Sidebar Orders Deliveries Pro…" at bounding box center [728, 412] width 1456 height 824
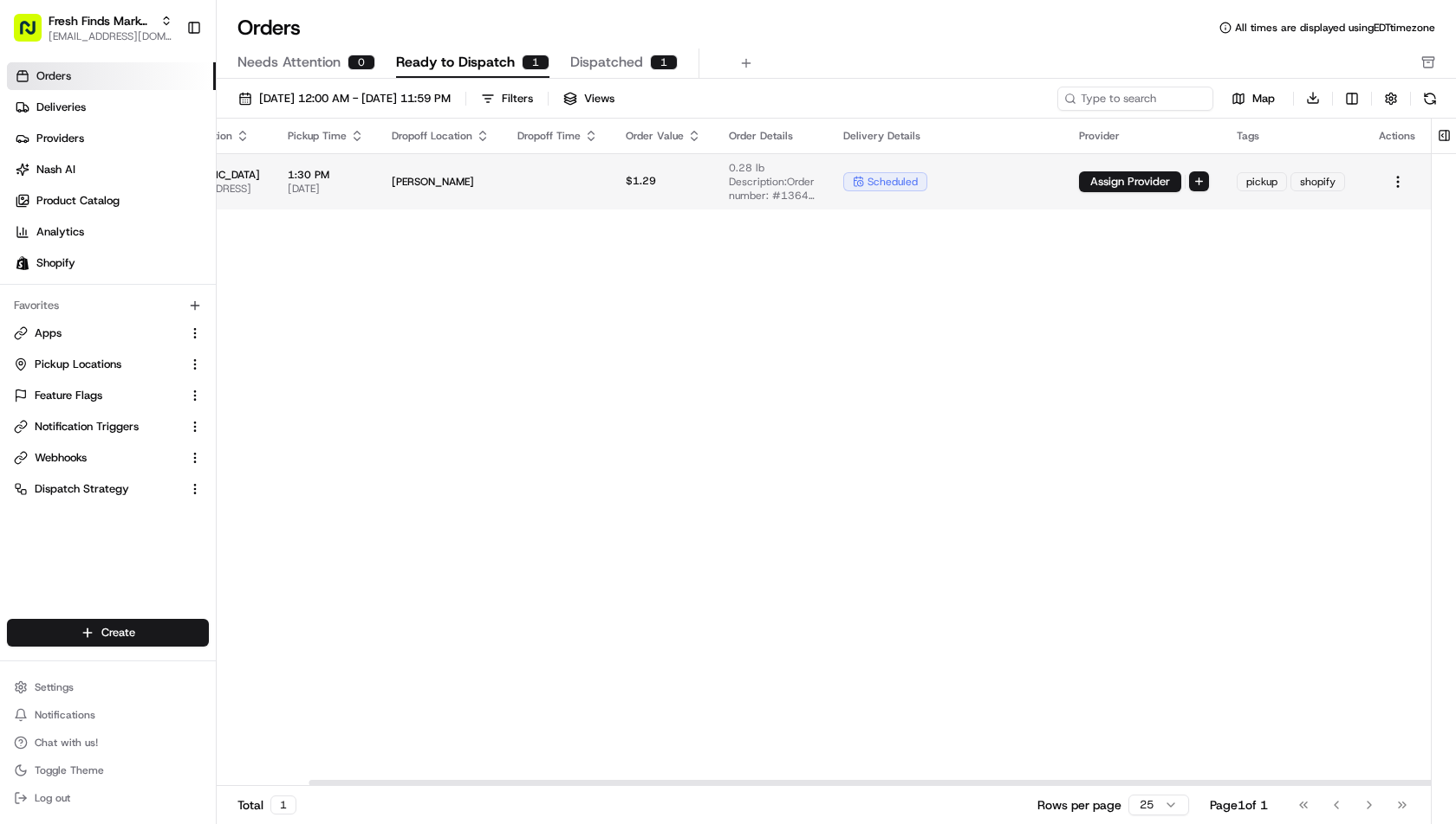
scroll to position [0, 99]
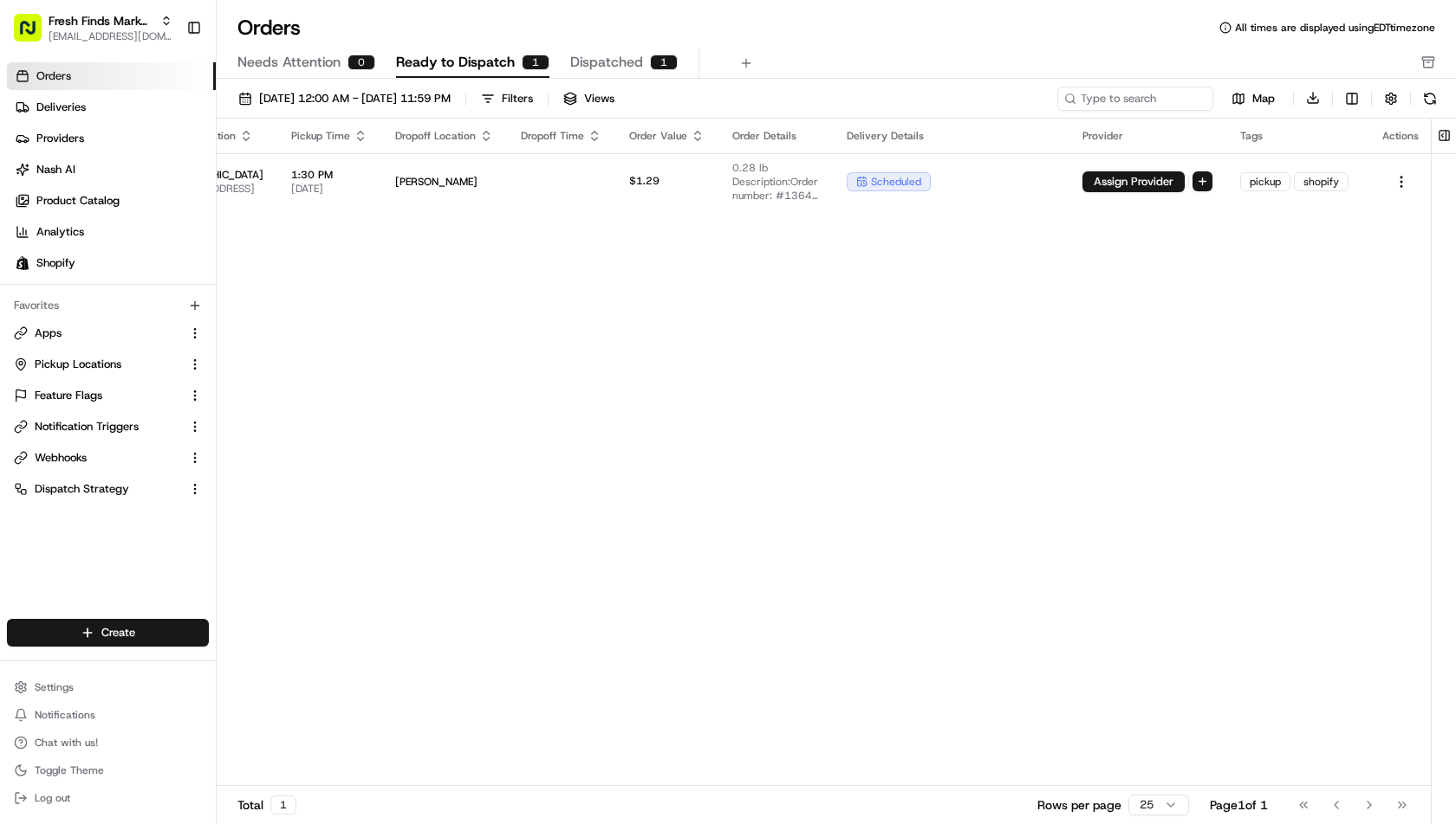
click at [1339, 89] on div "Map Download" at bounding box center [1249, 98] width 385 height 25
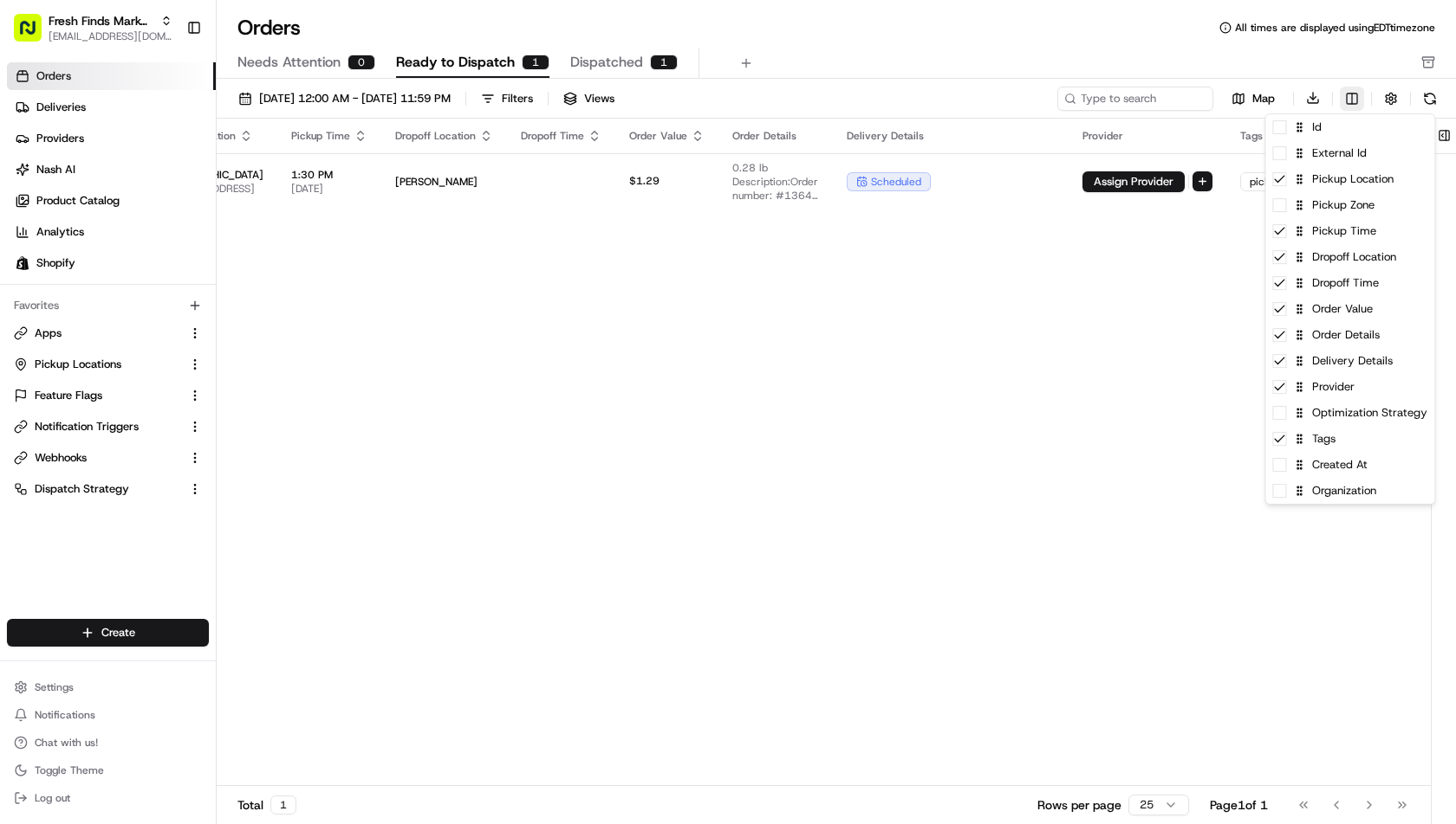
click at [1349, 95] on html "Fresh Finds Market Demo ihssan@usenash.com Toggle Sidebar Orders Deliveries Pro…" at bounding box center [728, 412] width 1456 height 824
click at [1285, 370] on div "Delivery Details" at bounding box center [1349, 361] width 169 height 26
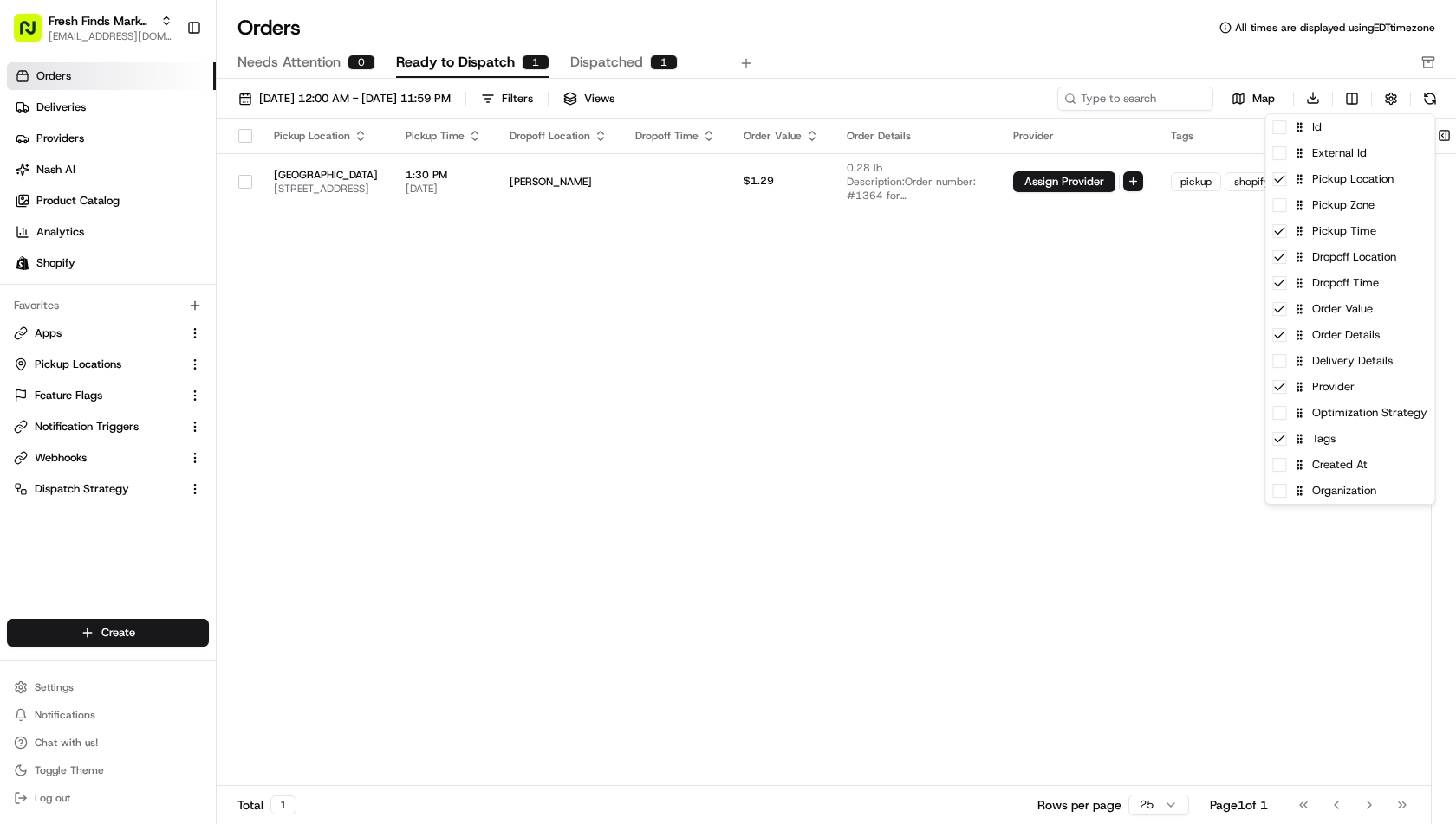
click at [1145, 392] on html "Fresh Finds Market Demo ihssan@usenash.com Toggle Sidebar Orders Deliveries Pro…" at bounding box center [728, 412] width 1456 height 824
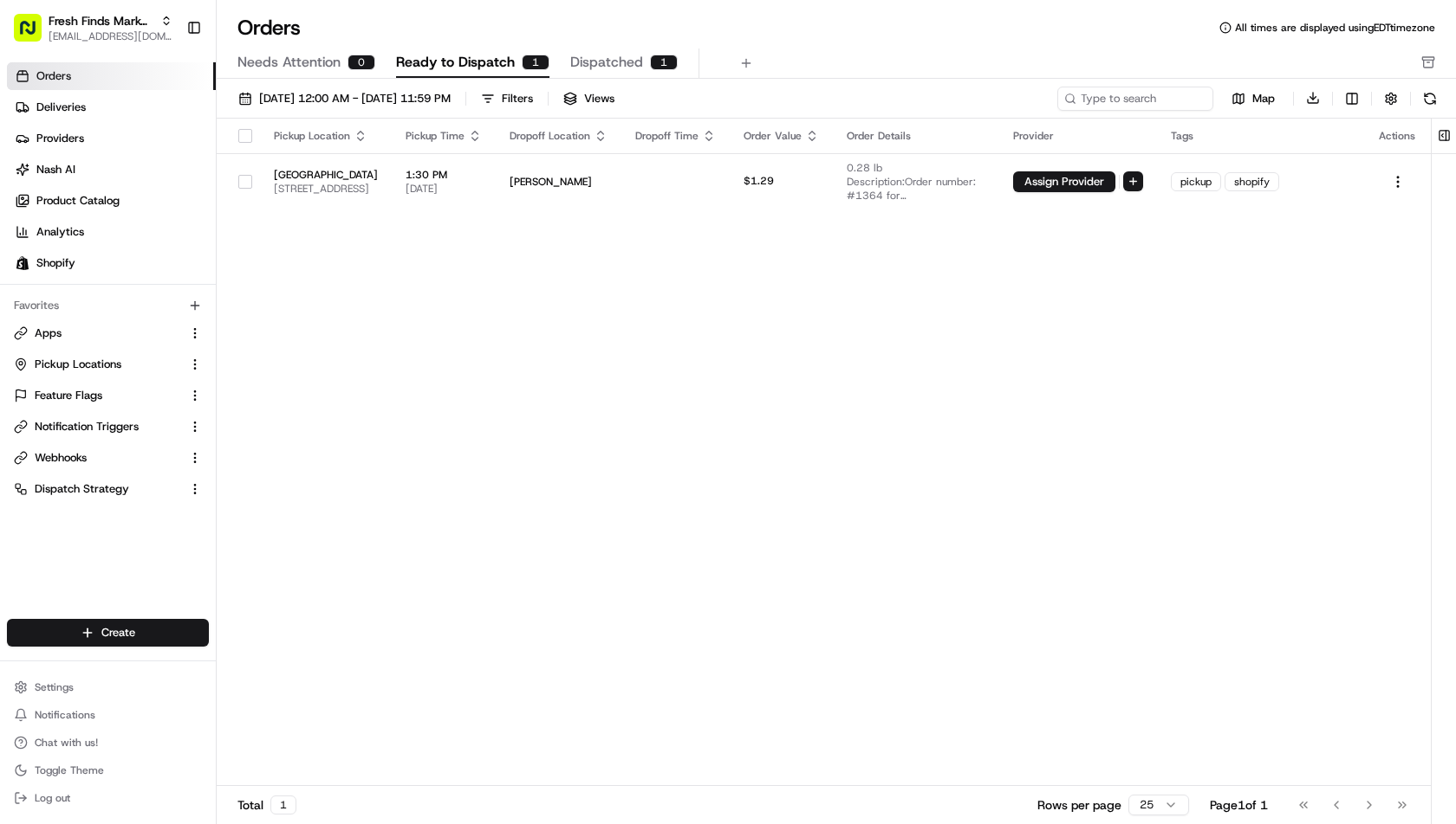
click at [766, 399] on div "Pickup Location Pickup Time Dropoff Location Dropoff Time Order Value Order Det…" at bounding box center [823, 453] width 1214 height 669
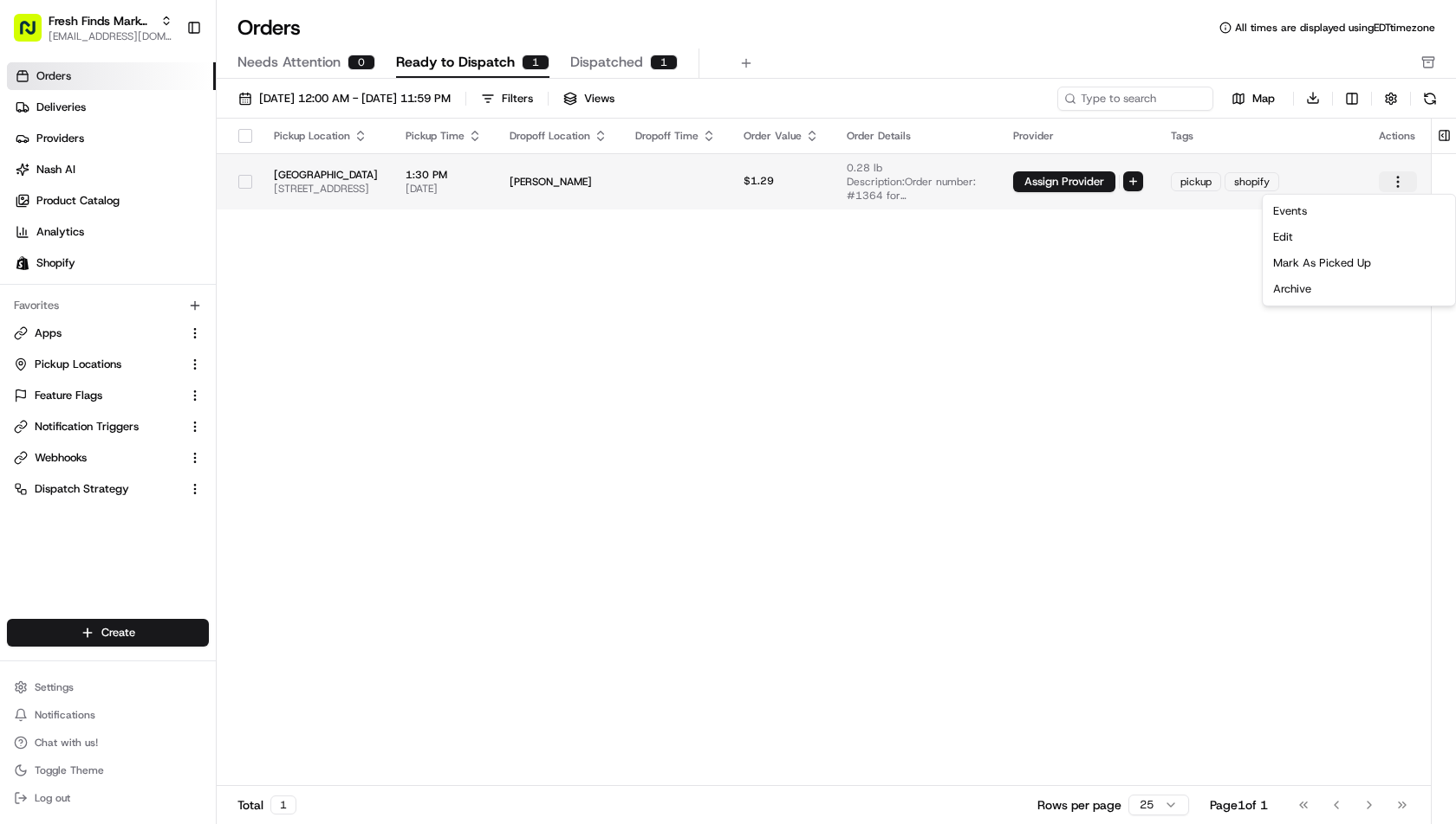
click at [1398, 181] on html "Fresh Finds Market Demo ihssan@usenash.com Toggle Sidebar Orders Deliveries Pro…" at bounding box center [728, 412] width 1456 height 824
click at [1176, 291] on html "Fresh Finds Market Demo ihssan@usenash.com Toggle Sidebar Orders Deliveries Pro…" at bounding box center [728, 412] width 1456 height 824
click at [833, 200] on td "$1.29" at bounding box center [781, 181] width 103 height 56
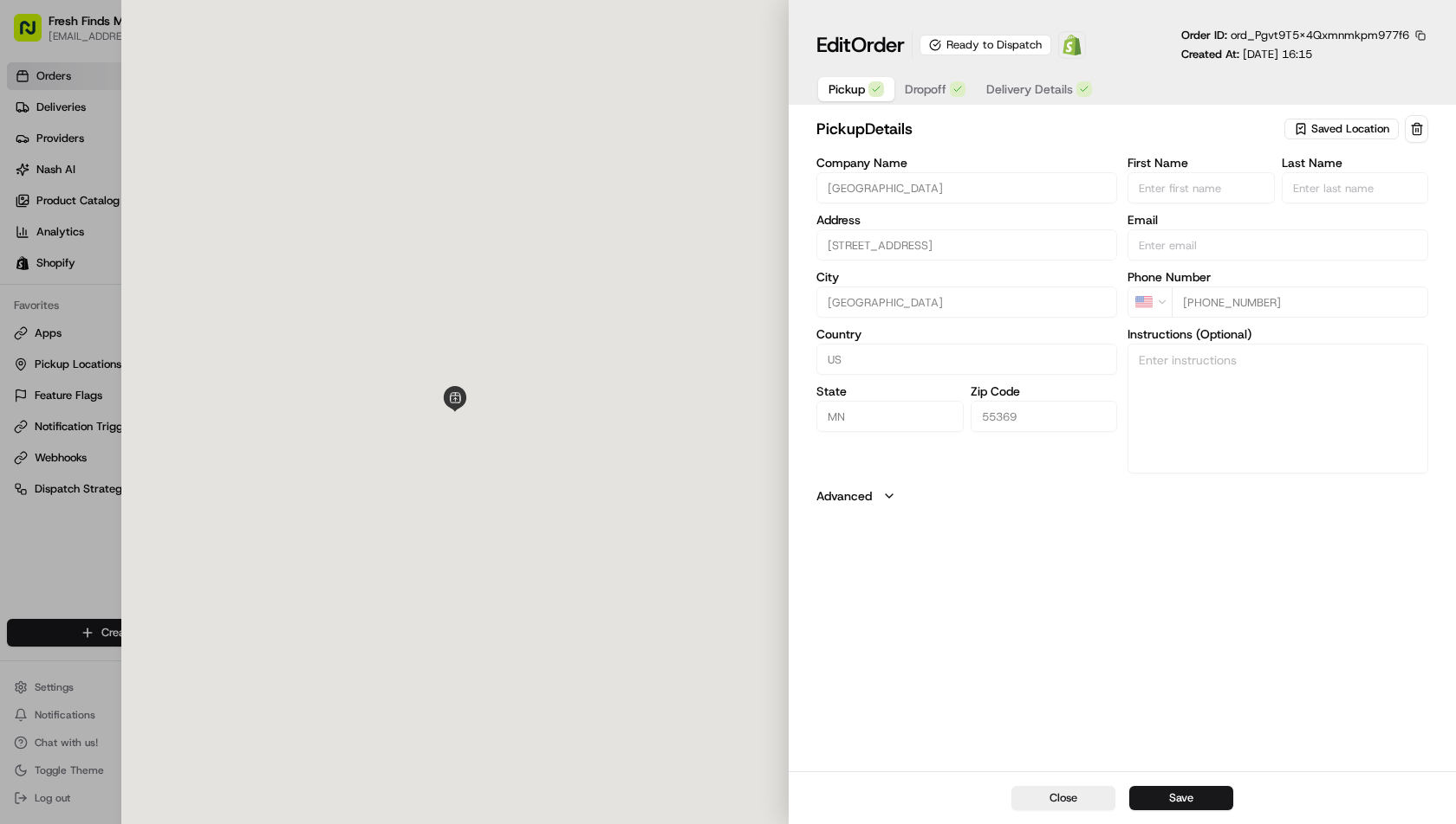
click at [1063, 80] on span "Delivery Details" at bounding box center [1029, 89] width 87 height 18
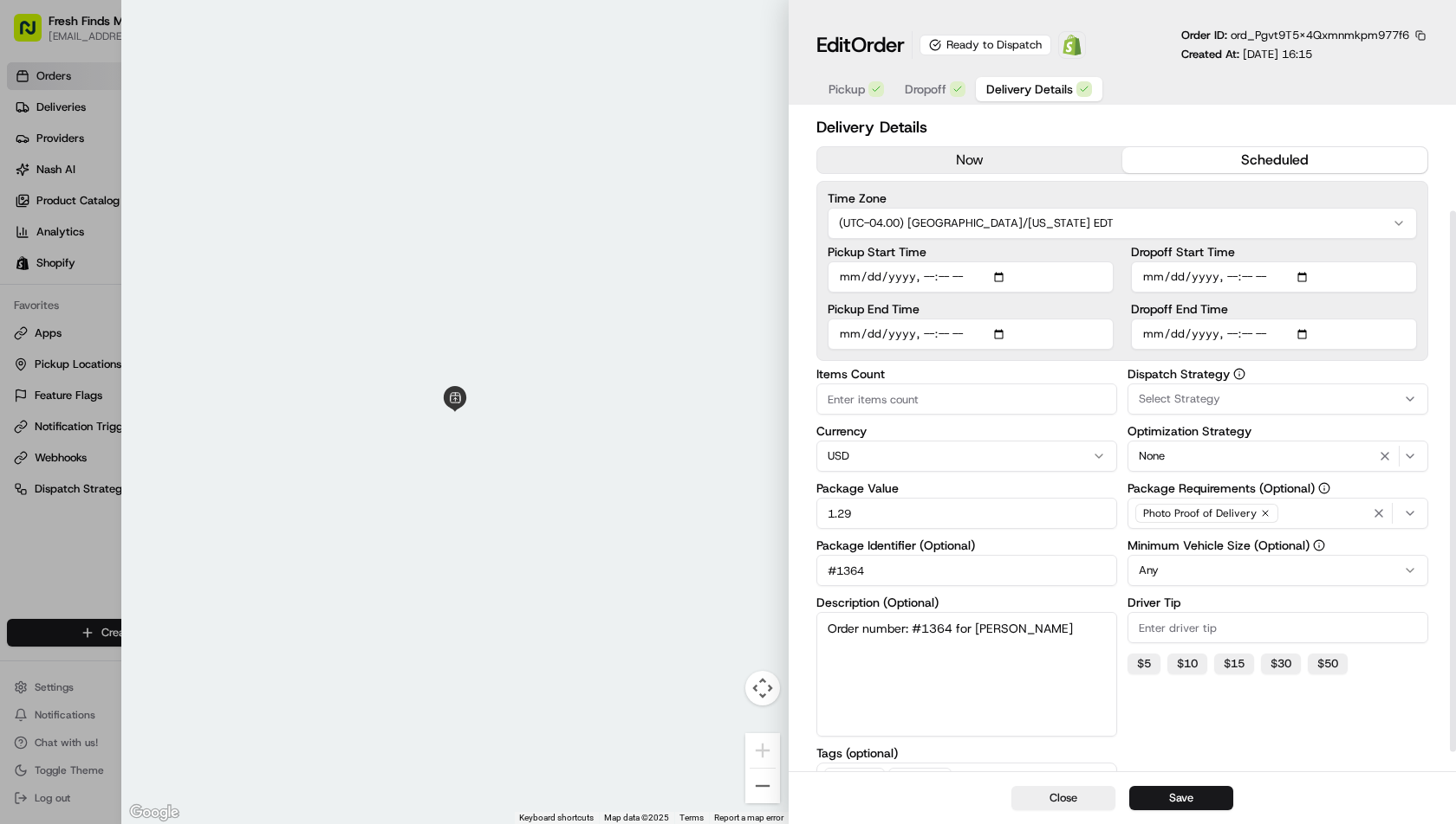
scroll to position [146, 0]
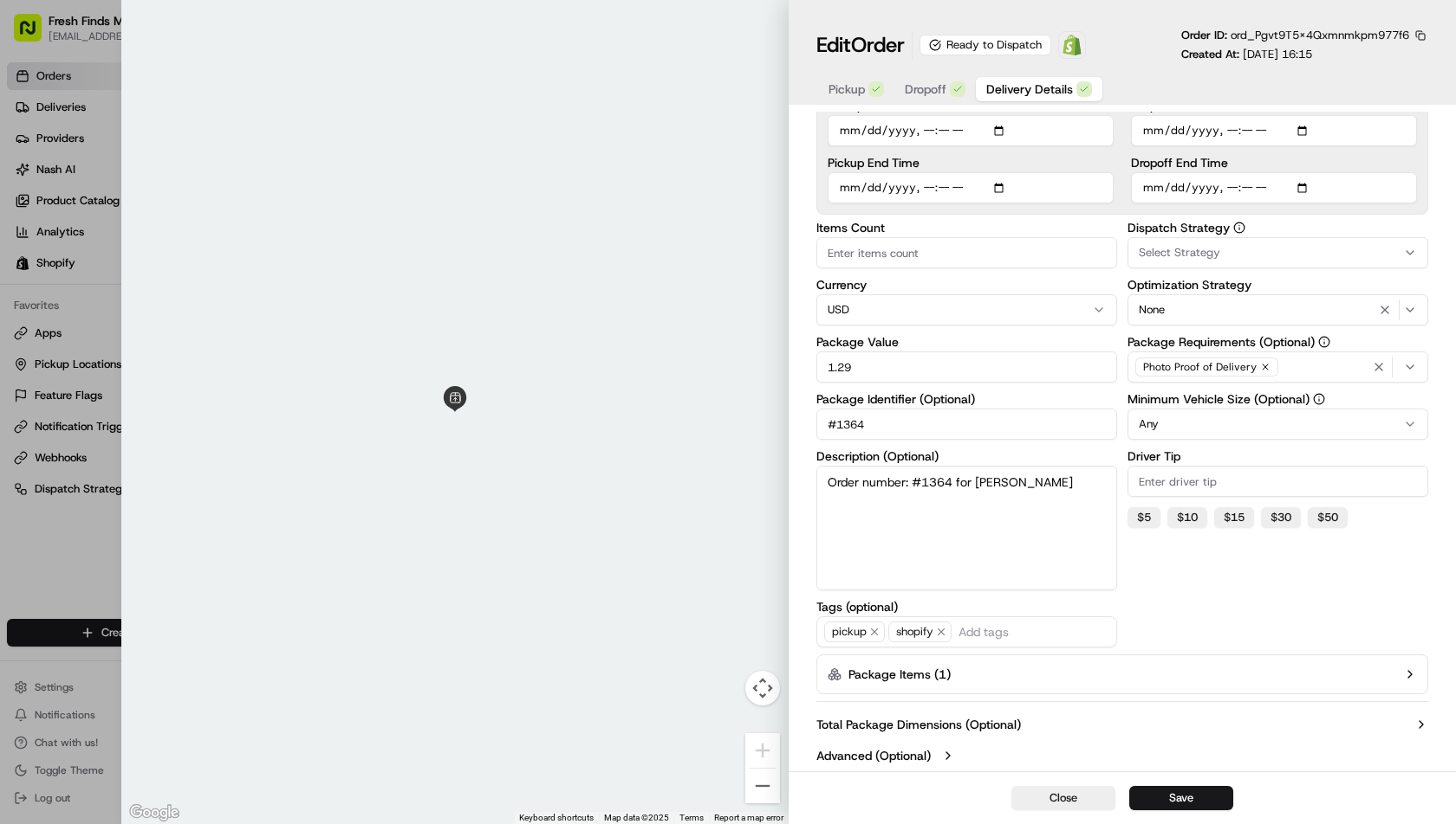
click at [91, 282] on div at bounding box center [728, 412] width 1456 height 824
type input "1"
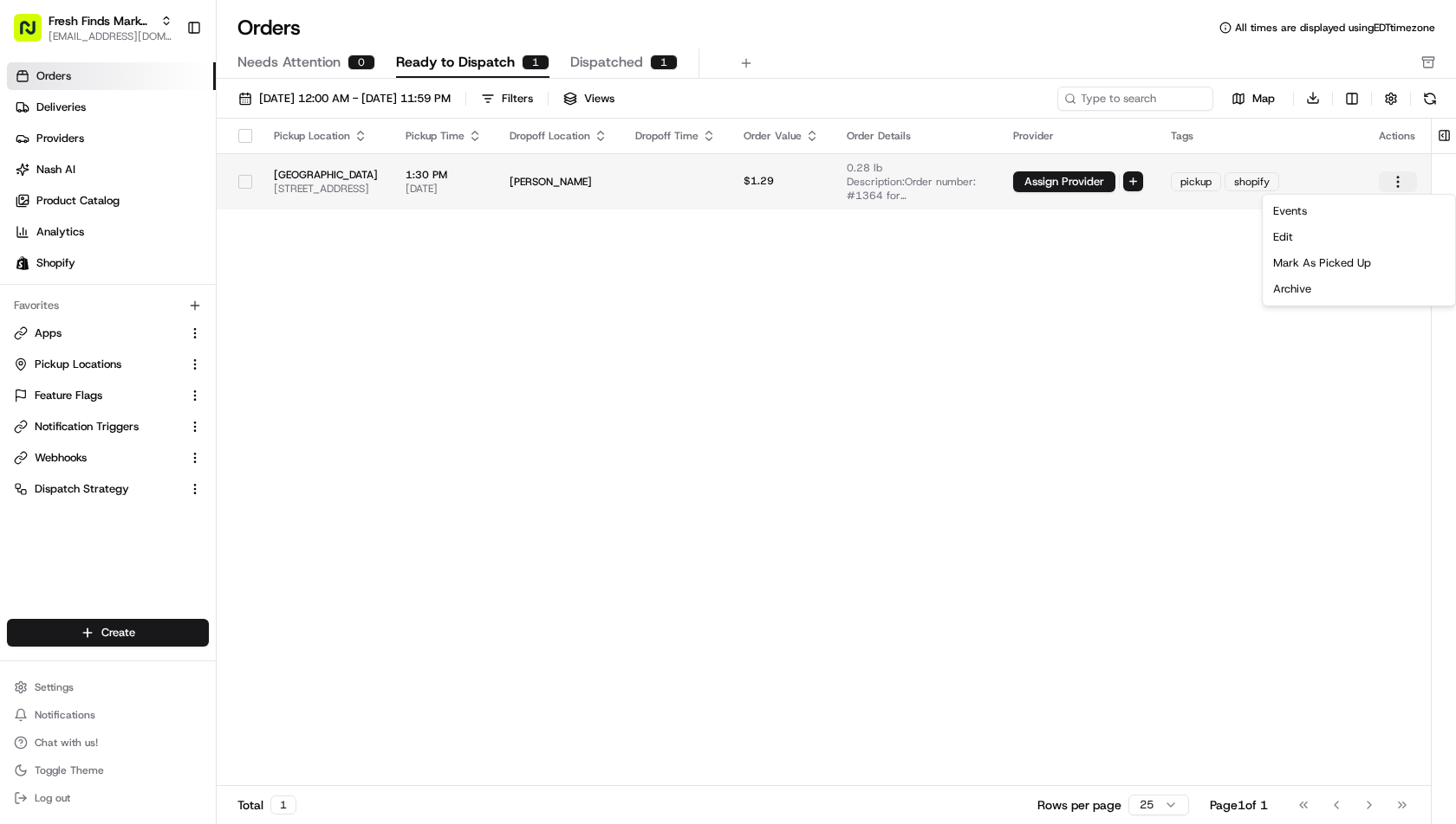
click at [1394, 173] on html "Fresh Finds Market Demo ihssan@usenash.com Toggle Sidebar Orders Deliveries Pro…" at bounding box center [728, 412] width 1456 height 824
click at [1116, 313] on html "Fresh Finds Market Demo ihssan@usenash.com Toggle Sidebar Orders Deliveries Pro…" at bounding box center [728, 412] width 1456 height 824
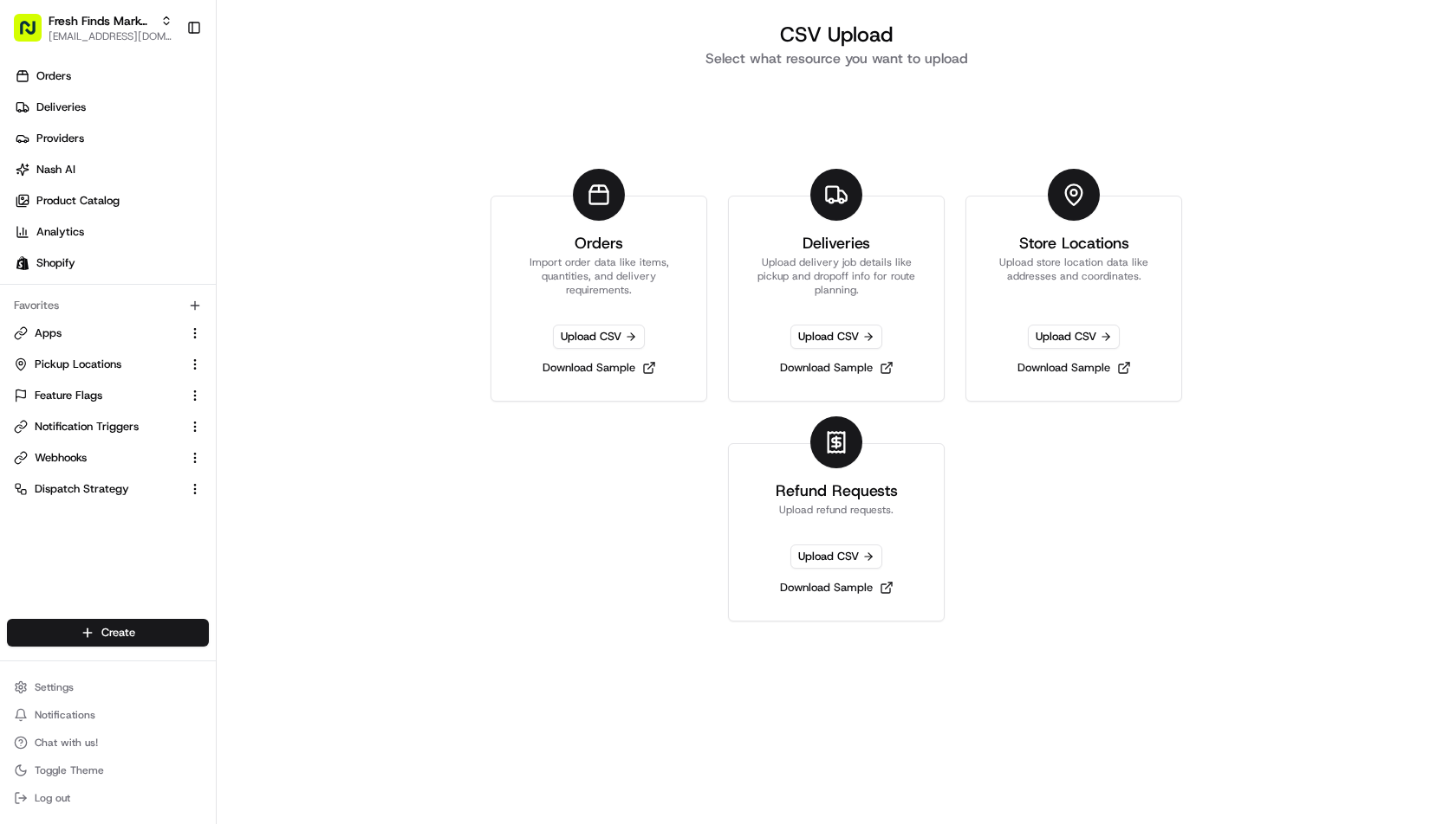
click at [735, 55] on h2 "Select what resource you want to upload" at bounding box center [836, 59] width 735 height 21
